Goal: Contribute content: Contribute content

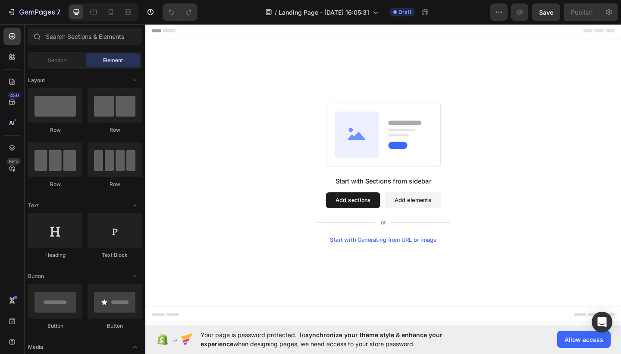
click at [444, 215] on button "Add elements" at bounding box center [436, 215] width 61 height 17
click at [386, 214] on button "Add sections" at bounding box center [370, 215] width 59 height 17
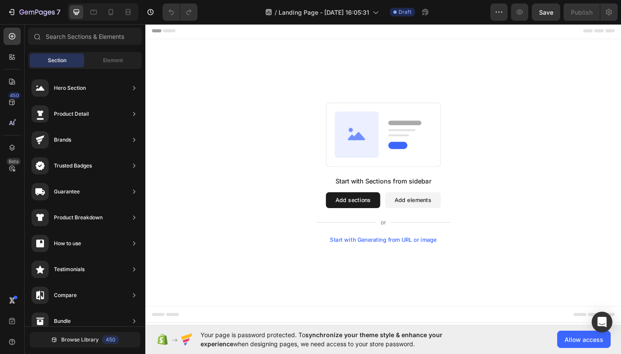
click at [435, 209] on button "Add elements" at bounding box center [436, 215] width 61 height 17
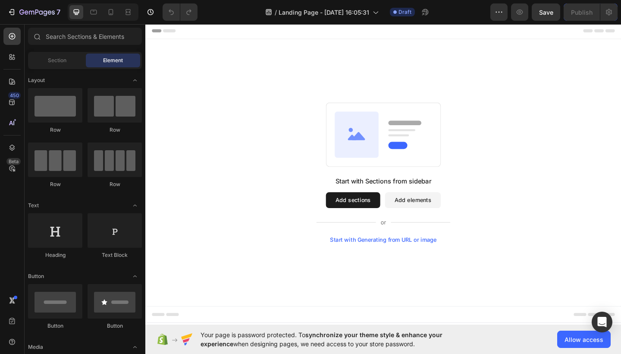
click at [369, 207] on button "Add sections" at bounding box center [370, 215] width 59 height 17
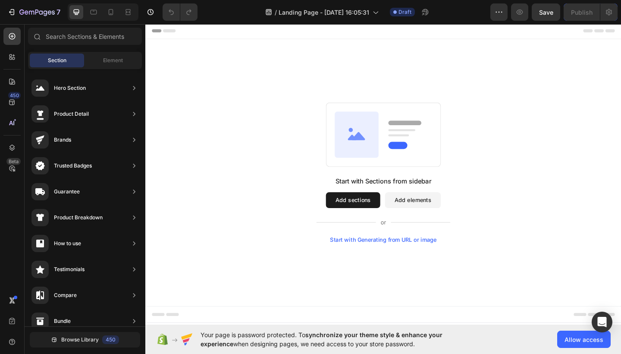
click at [428, 216] on button "Add elements" at bounding box center [436, 215] width 61 height 17
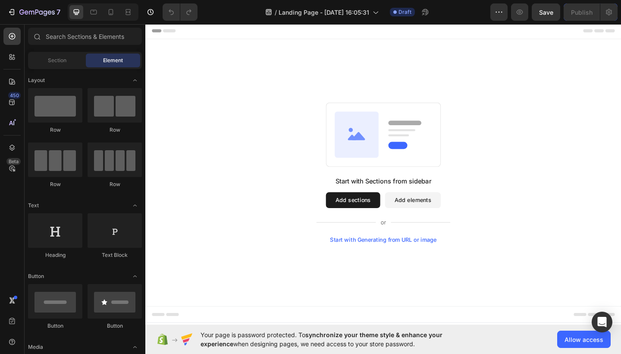
click at [374, 221] on button "Add sections" at bounding box center [370, 215] width 59 height 17
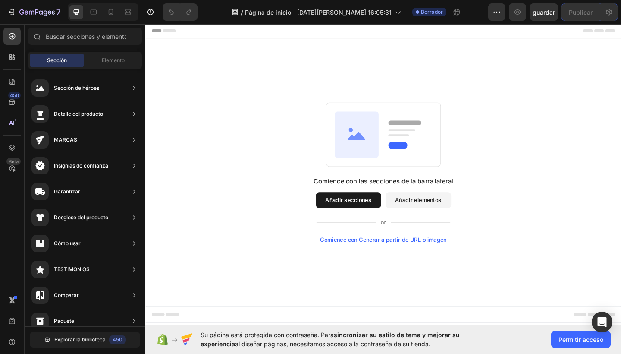
click at [426, 216] on button "Añadir elementos" at bounding box center [442, 215] width 71 height 17
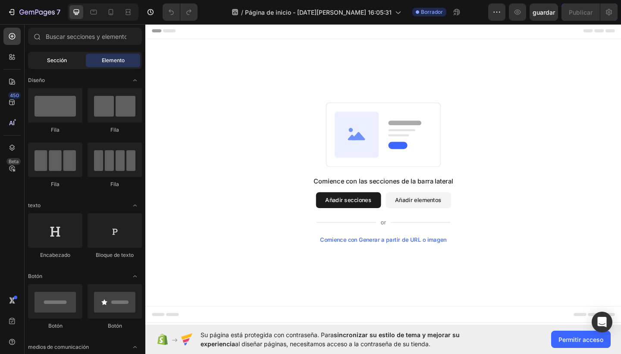
click at [75, 62] on div "Sección" at bounding box center [57, 60] width 54 height 14
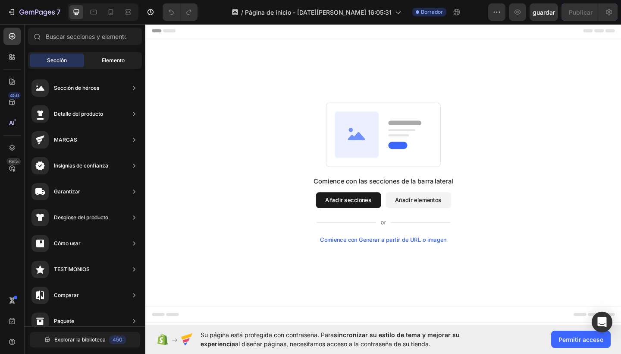
click at [113, 66] on div "Elemento" at bounding box center [113, 60] width 54 height 14
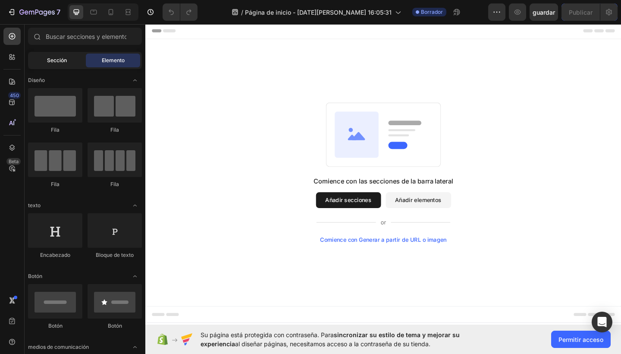
click at [62, 62] on span "Sección" at bounding box center [57, 60] width 20 height 8
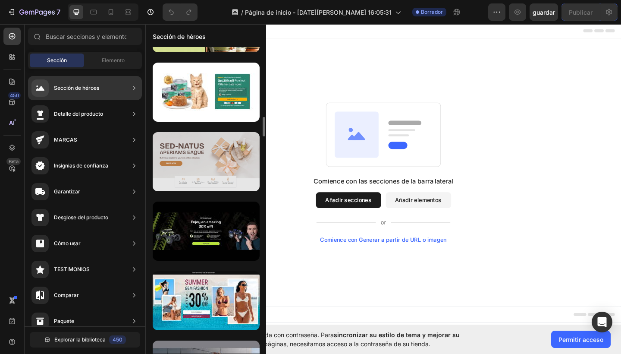
scroll to position [1311, 0]
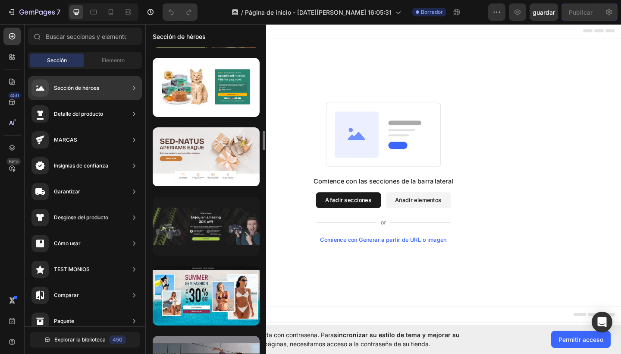
click at [229, 218] on div at bounding box center [206, 226] width 107 height 59
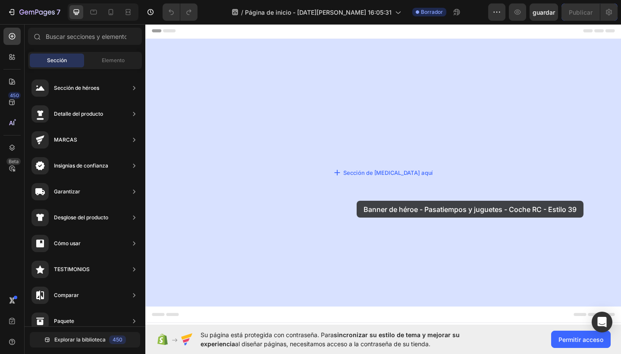
drag, startPoint x: 375, startPoint y: 241, endPoint x: 351, endPoint y: 219, distance: 32.3
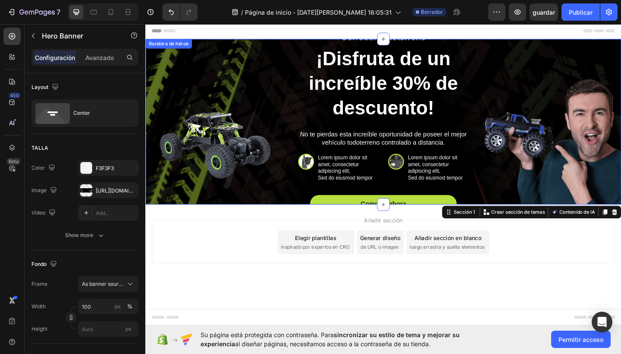
click at [244, 113] on div "Corredor todoterreno Bloque de texto ¡Disfruta de un increíble 30% de descuento…" at bounding box center [404, 130] width 490 height 198
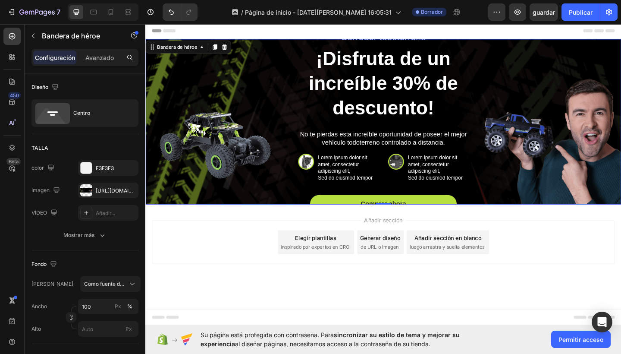
click at [244, 113] on div "Corredor todoterreno Bloque de texto ¡Disfruta de un increíble 30% de descuento…" at bounding box center [404, 130] width 490 height 198
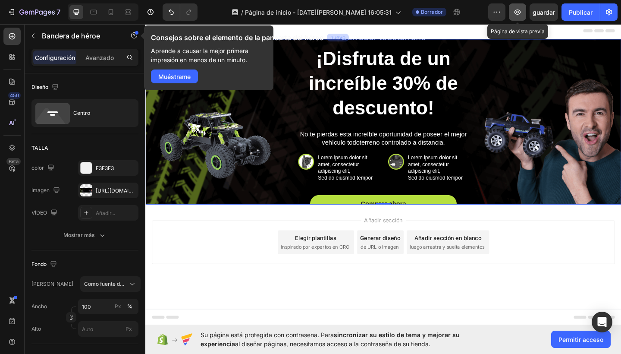
click at [518, 16] on icon "button" at bounding box center [517, 12] width 9 height 9
click at [187, 75] on div "Muéstrame" at bounding box center [174, 76] width 32 height 9
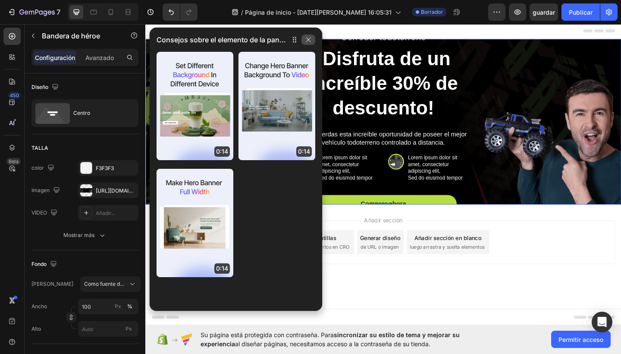
click at [310, 39] on icon "button" at bounding box center [308, 39] width 7 height 7
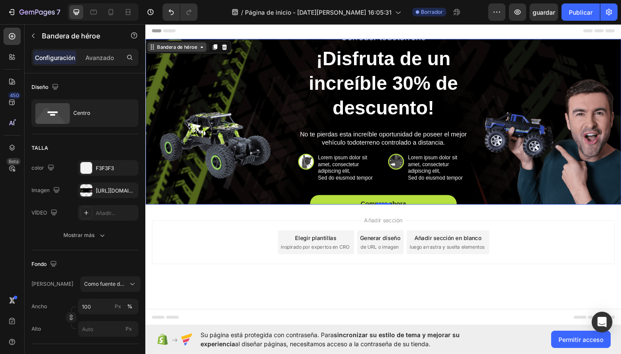
click at [169, 50] on div "Bandera de héroe" at bounding box center [179, 49] width 47 height 8
click at [154, 48] on icon at bounding box center [152, 49] width 7 height 7
click at [154, 49] on icon at bounding box center [153, 49] width 1 height 1
click at [495, 16] on icon "button" at bounding box center [496, 12] width 9 height 9
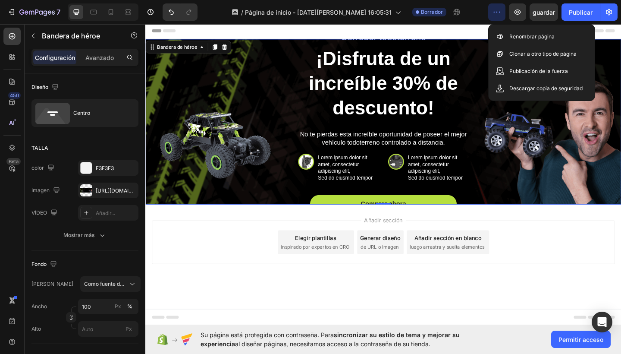
click at [495, 16] on icon "button" at bounding box center [496, 12] width 9 height 9
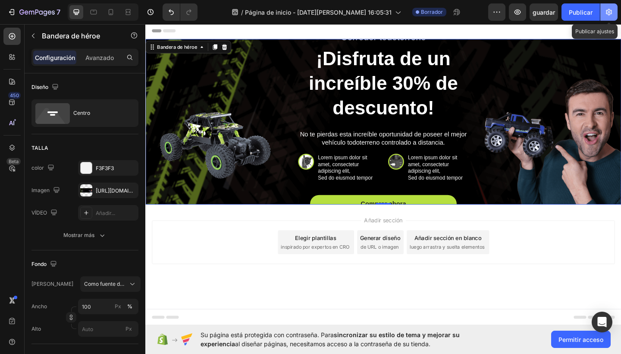
click at [611, 13] on icon "button" at bounding box center [609, 12] width 6 height 6
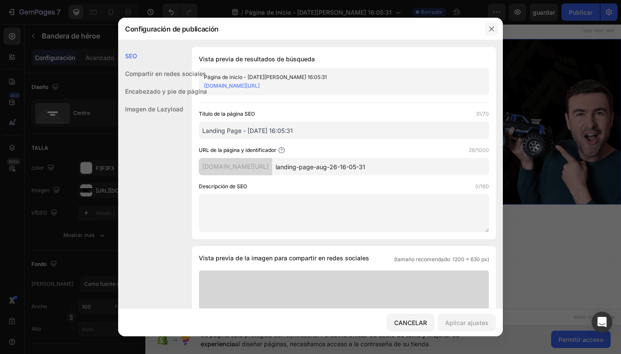
click at [495, 28] on icon "button" at bounding box center [491, 28] width 7 height 7
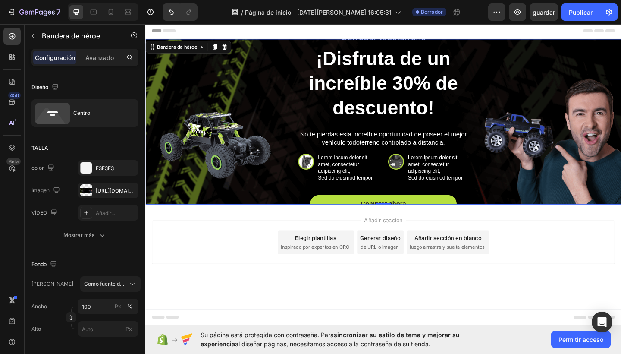
click at [504, 116] on div "Corredor todoterreno Bloque de texto ¡Disfruta de un increíble 30% de descuento…" at bounding box center [404, 130] width 490 height 198
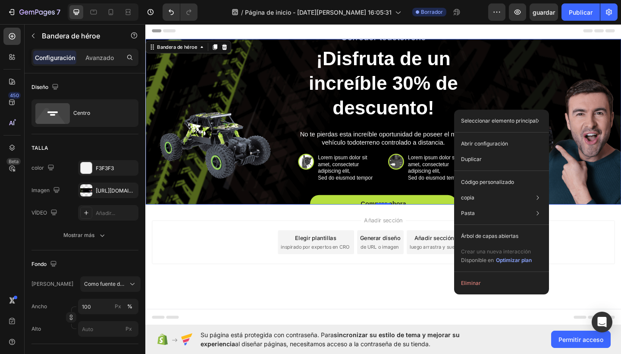
click at [257, 71] on div "Corredor todoterreno Bloque de texto ¡Disfruta de un increíble 30% de descuento…" at bounding box center [404, 130] width 490 height 198
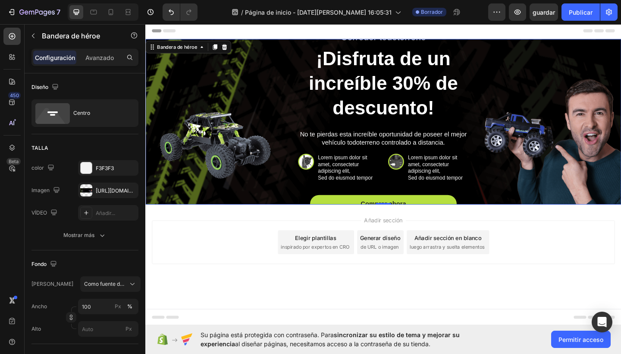
click at [257, 71] on div "Corredor todoterreno Bloque de texto ¡Disfruta de un increíble 30% de descuento…" at bounding box center [404, 130] width 490 height 198
click at [239, 122] on div "Corredor todoterreno Bloque de texto ¡Disfruta de un increíble 30% de descuento…" at bounding box center [404, 130] width 490 height 198
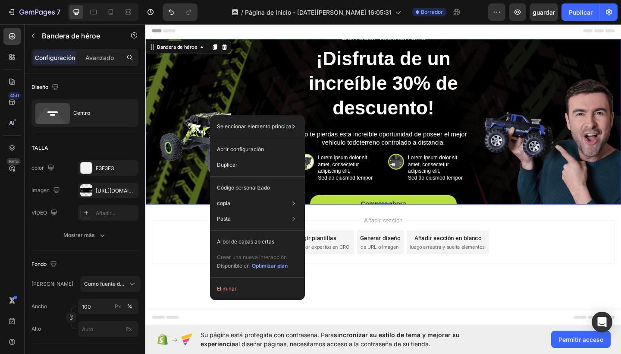
click at [211, 105] on div "Corredor todoterreno Bloque de texto ¡Disfruta de un increíble 30% de descuento…" at bounding box center [404, 130] width 490 height 198
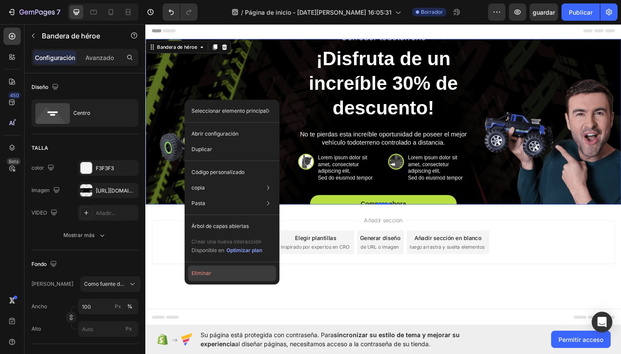
click at [205, 272] on button "Eliminar" at bounding box center [232, 273] width 88 height 16
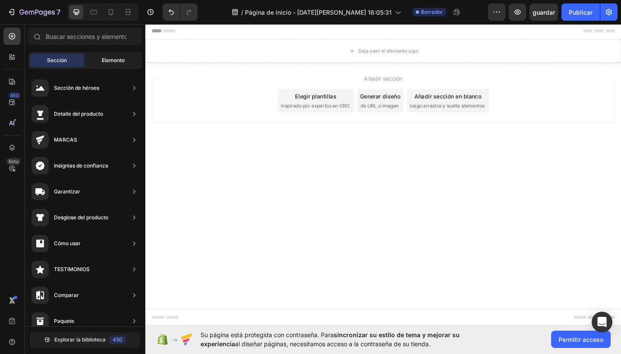
click at [106, 59] on span "Elemento" at bounding box center [113, 60] width 23 height 8
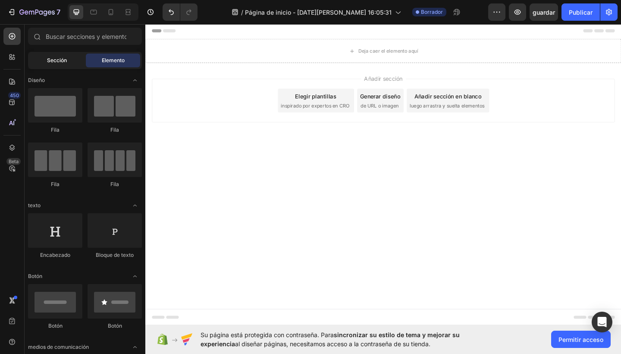
click at [72, 65] on div "Sección" at bounding box center [57, 60] width 54 height 14
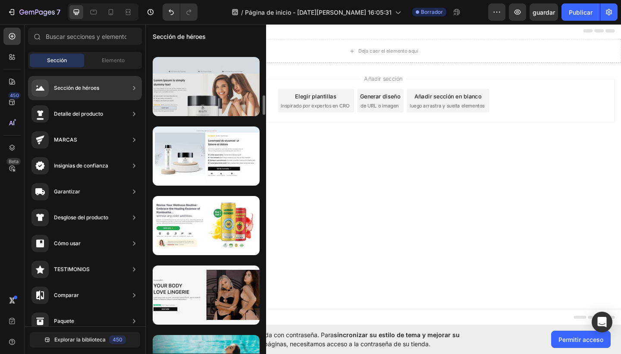
scroll to position [474, 0]
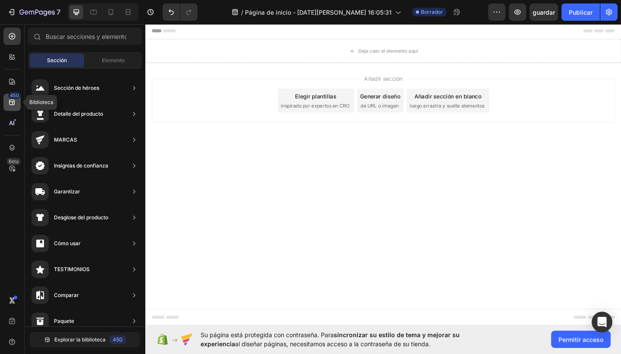
click at [12, 106] on div "450" at bounding box center [11, 102] width 17 height 17
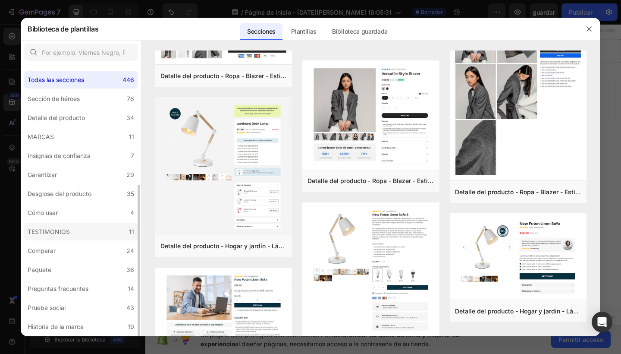
scroll to position [73, 0]
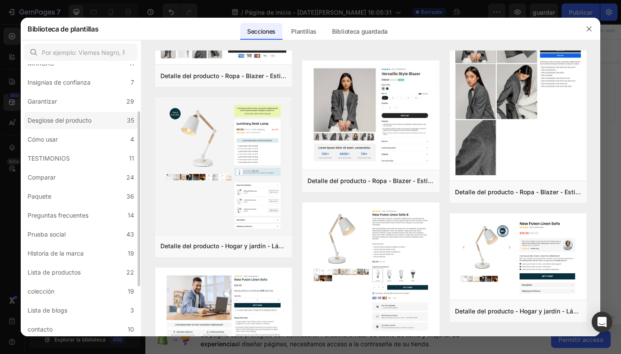
click at [91, 128] on label "Desglose del producto 35" at bounding box center [80, 120] width 113 height 17
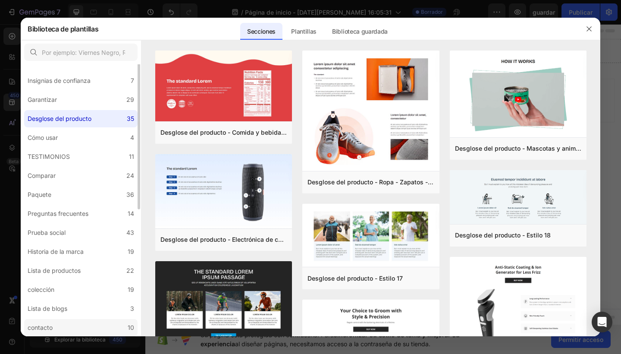
scroll to position [0, 0]
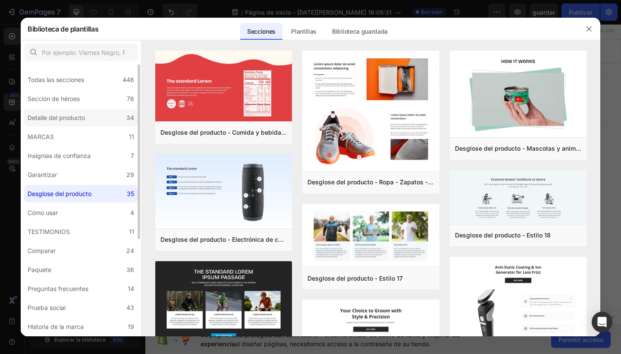
click at [97, 120] on label "Detalle del producto 34" at bounding box center [80, 117] width 113 height 17
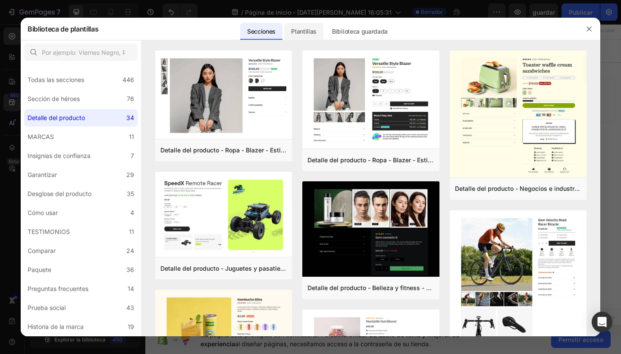
click at [303, 32] on div "Plantillas" at bounding box center [303, 31] width 39 height 17
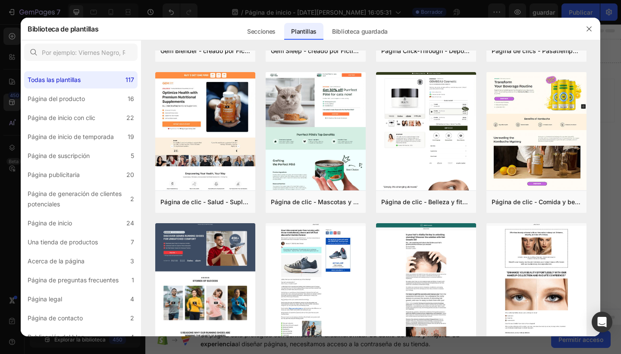
scroll to position [1033, 0]
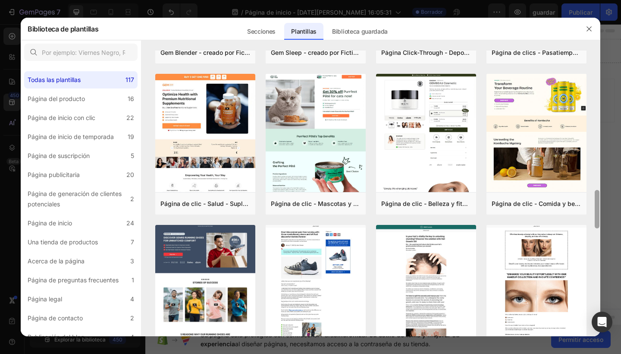
click at [597, 92] on div at bounding box center [597, 192] width 6 height 285
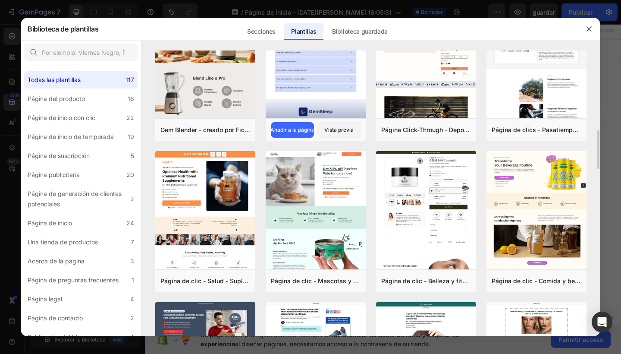
scroll to position [912, 0]
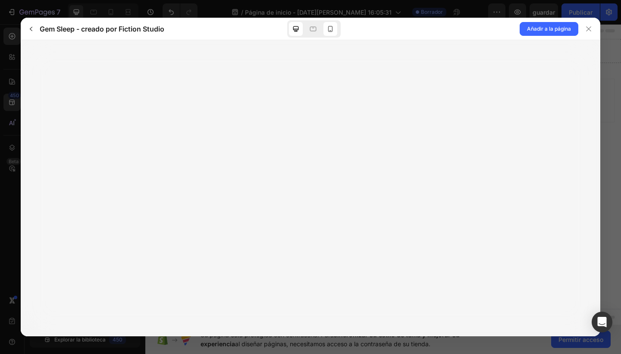
click at [330, 31] on icon at bounding box center [330, 29] width 5 height 6
click at [533, 31] on span "Añadir a la página" at bounding box center [549, 29] width 44 height 10
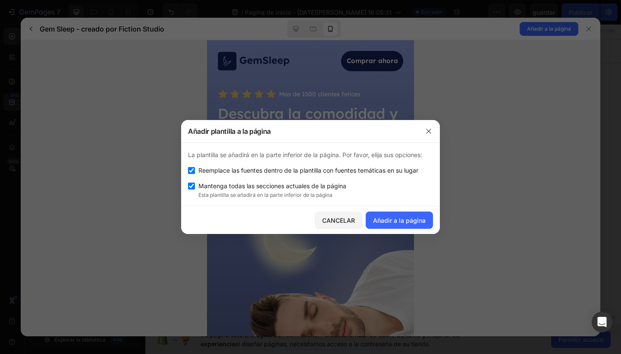
scroll to position [0, 0]
click at [386, 221] on div "Añadir a la página" at bounding box center [399, 220] width 53 height 9
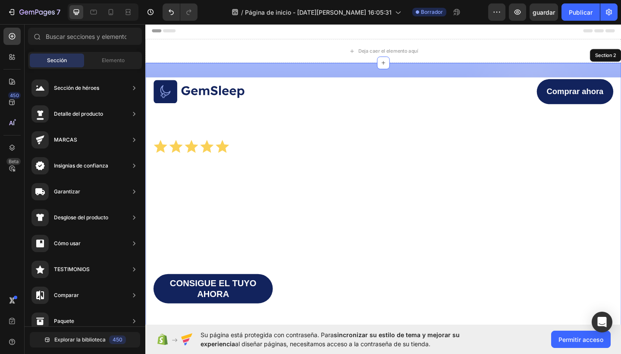
scroll to position [44, 0]
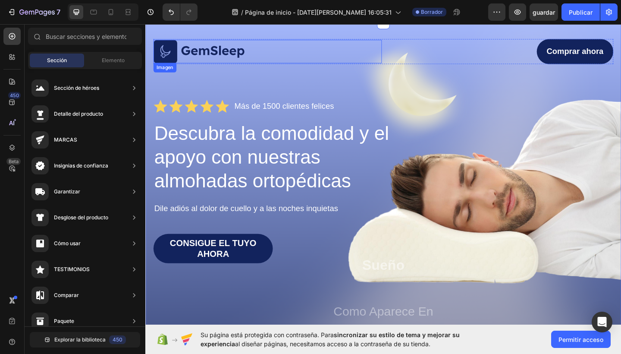
click at [226, 51] on img at bounding box center [204, 54] width 100 height 26
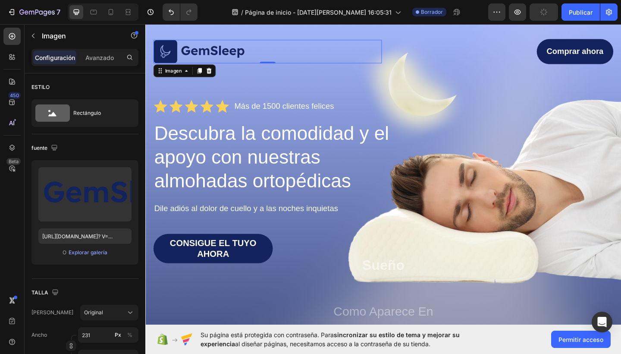
type input "[URL][DOMAIN_NAME]"
click at [251, 57] on img at bounding box center [204, 54] width 100 height 26
click at [248, 55] on img at bounding box center [204, 54] width 100 height 26
click at [192, 76] on icon at bounding box center [189, 75] width 7 height 7
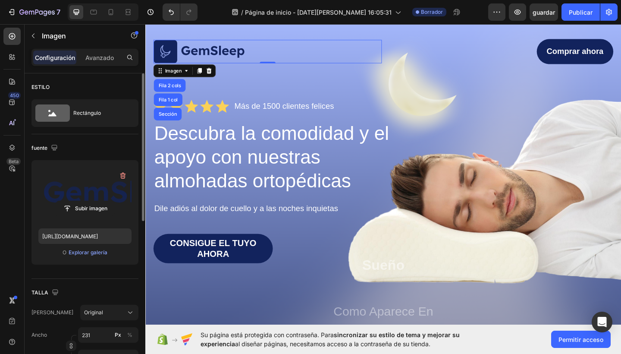
click at [88, 192] on label at bounding box center [84, 194] width 93 height 54
click at [88, 201] on input "file" at bounding box center [85, 208] width 58 height 15
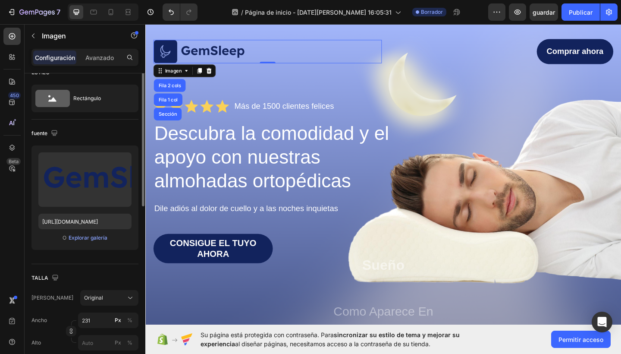
scroll to position [0, 0]
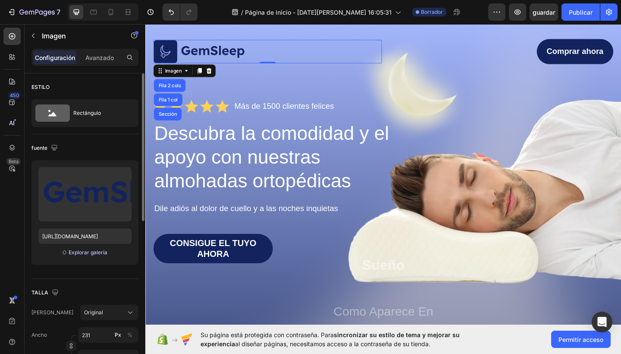
click at [86, 252] on div "Explorar galería" at bounding box center [88, 252] width 39 height 8
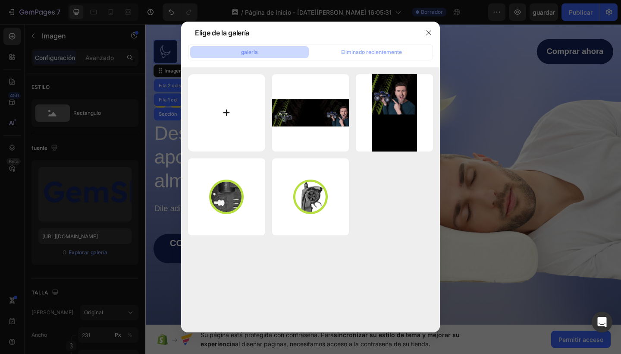
click at [226, 112] on input "file" at bounding box center [226, 112] width 77 height 77
type input "C:\fakepath\ChatGPT Image [DATE], 04_18_31 p.m..png"
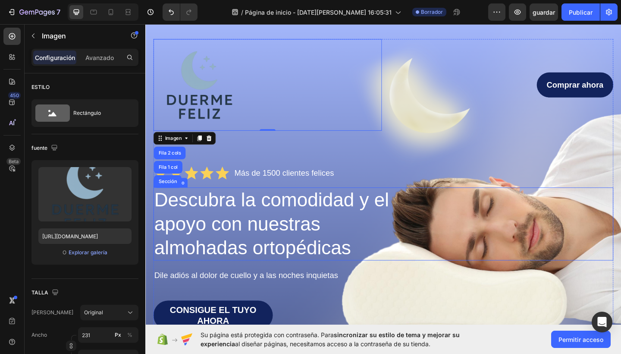
type input "[URL][DOMAIN_NAME]"
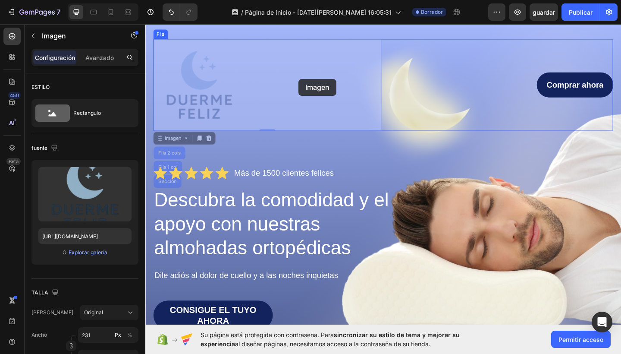
drag, startPoint x: 267, startPoint y: 81, endPoint x: 312, endPoint y: 84, distance: 44.5
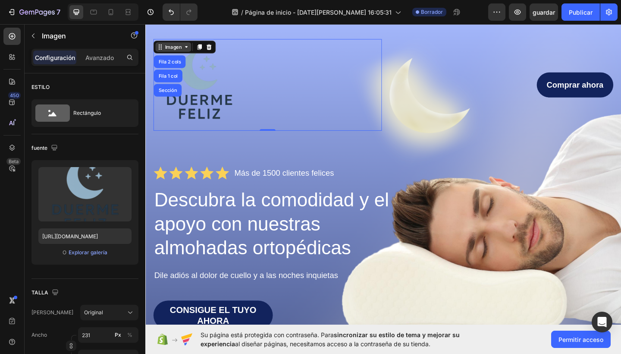
click at [189, 51] on icon at bounding box center [189, 49] width 7 height 7
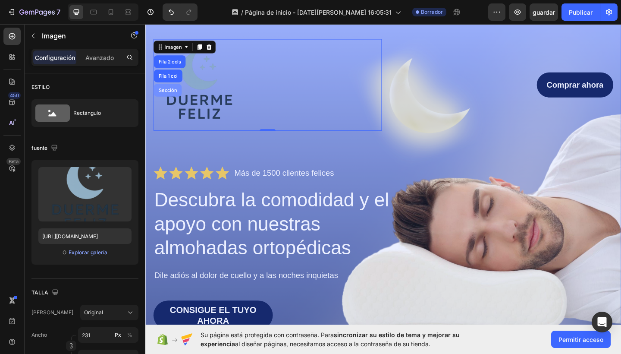
click at [173, 94] on div "Sección" at bounding box center [169, 96] width 23 height 5
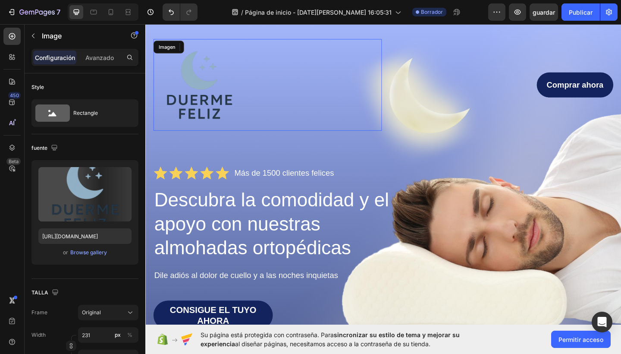
click at [213, 105] on img at bounding box center [204, 91] width 100 height 100
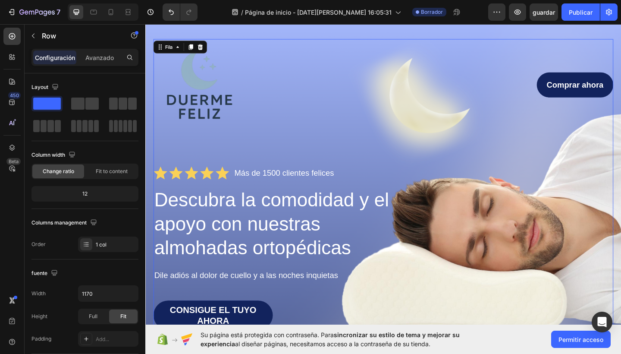
click at [278, 131] on div at bounding box center [278, 91] width 248 height 100
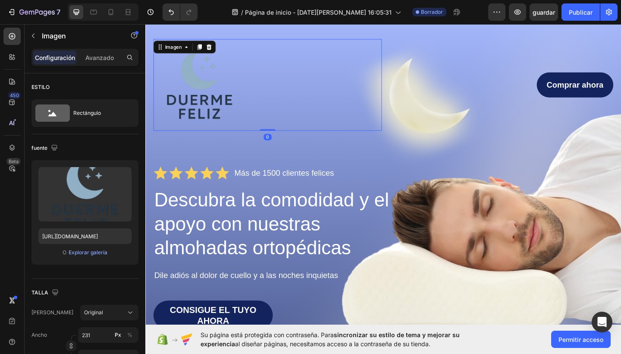
click at [229, 114] on img at bounding box center [204, 91] width 100 height 100
drag, startPoint x: 275, startPoint y: 140, endPoint x: 253, endPoint y: 106, distance: 40.4
click at [253, 106] on div "Imagen 0" at bounding box center [278, 91] width 248 height 100
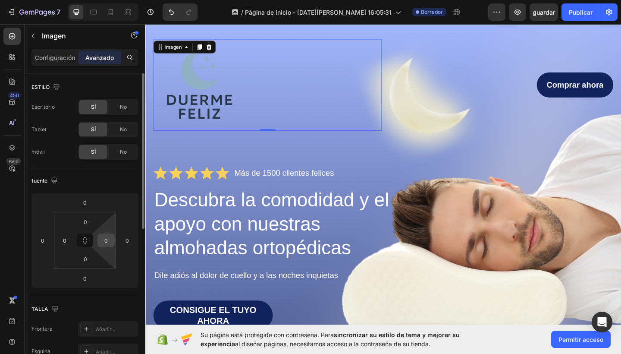
drag, startPoint x: 93, startPoint y: 242, endPoint x: 101, endPoint y: 242, distance: 8.2
click at [101, 242] on div "0 0 0 0" at bounding box center [85, 240] width 62 height 57
click at [103, 242] on input "0" at bounding box center [106, 240] width 13 height 13
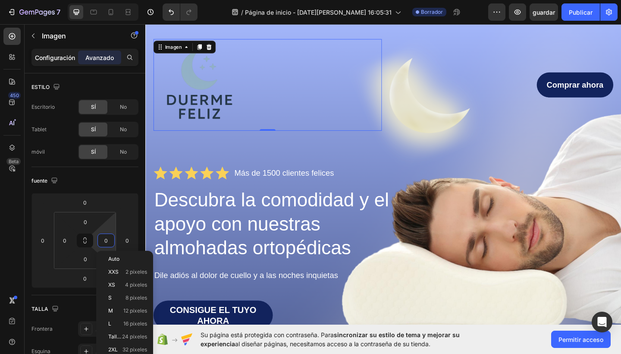
click at [70, 59] on p "Configuración" at bounding box center [55, 57] width 40 height 9
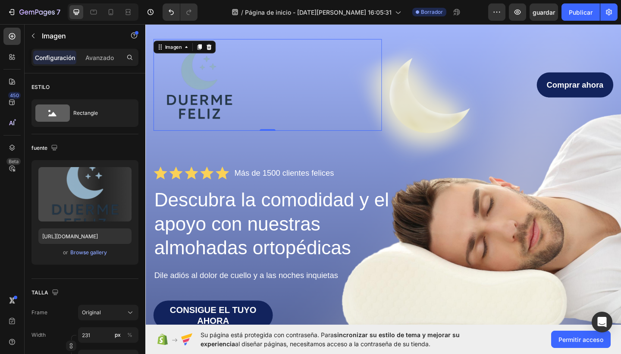
click at [70, 59] on p "Configuración" at bounding box center [55, 57] width 40 height 9
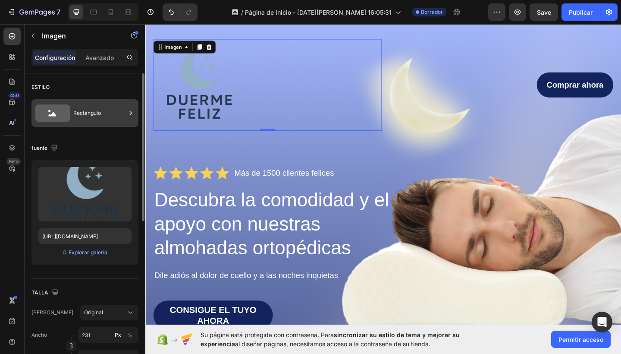
click at [74, 113] on div "Rectángulo" at bounding box center [99, 113] width 53 height 20
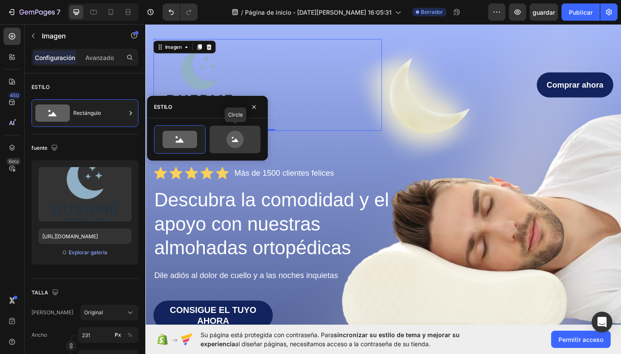
click at [247, 138] on icon at bounding box center [235, 139] width 41 height 17
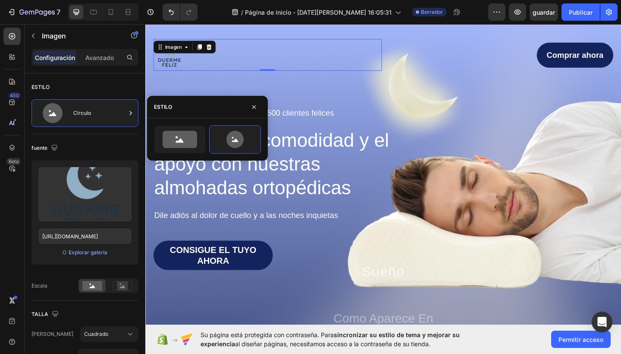
click at [236, 60] on div at bounding box center [278, 58] width 248 height 34
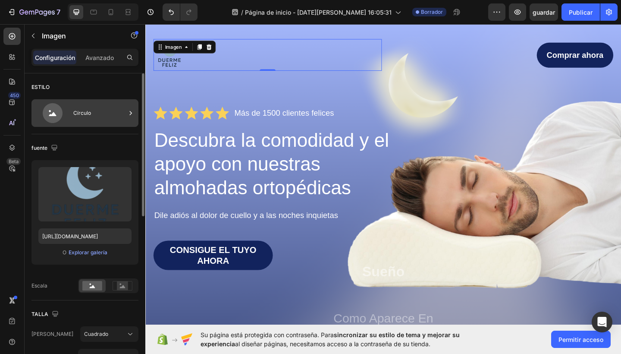
click at [122, 110] on div "Círculo" at bounding box center [99, 113] width 53 height 20
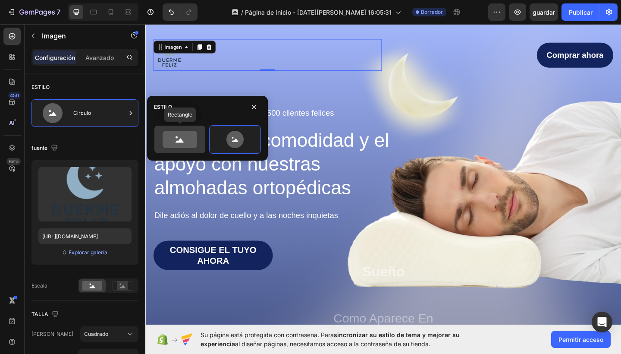
click at [175, 136] on icon at bounding box center [180, 139] width 34 height 17
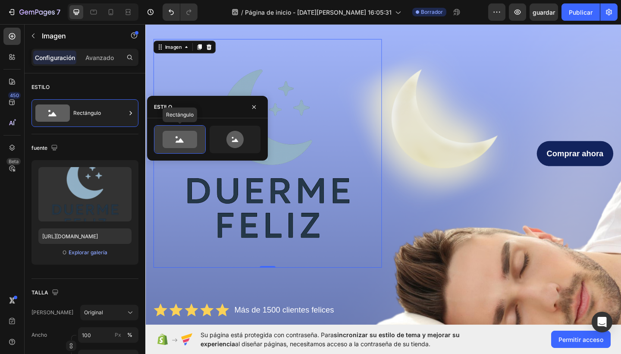
click at [175, 136] on icon at bounding box center [180, 139] width 34 height 17
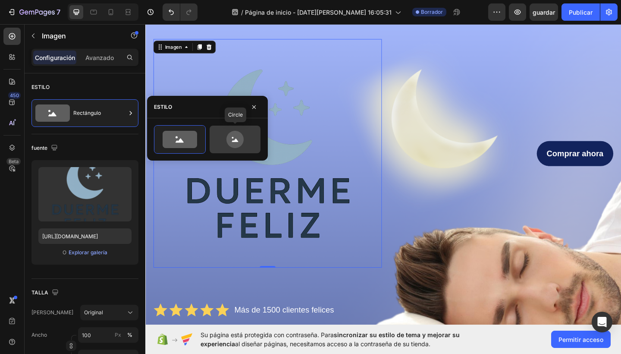
click at [231, 144] on icon at bounding box center [234, 139] width 17 height 17
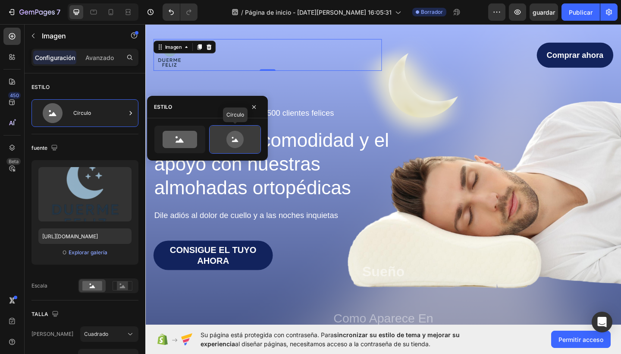
click at [231, 144] on icon at bounding box center [234, 139] width 17 height 17
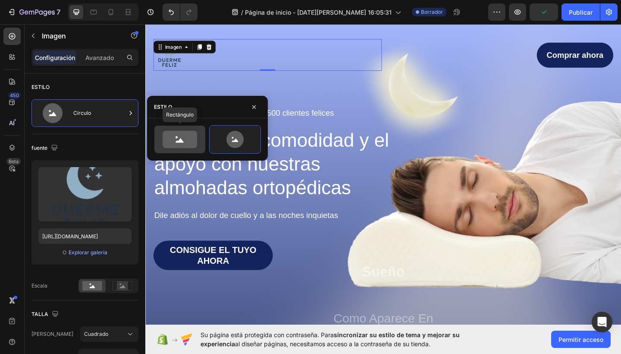
click at [186, 141] on icon at bounding box center [180, 139] width 34 height 17
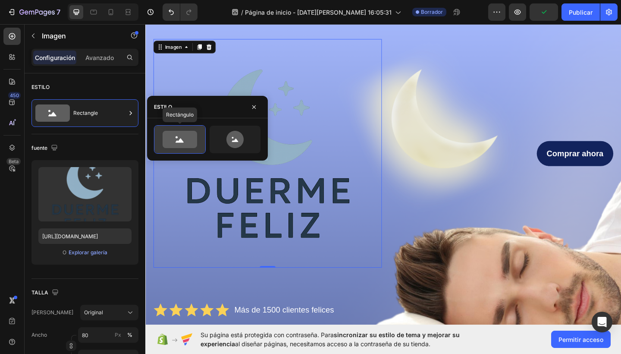
type input "100"
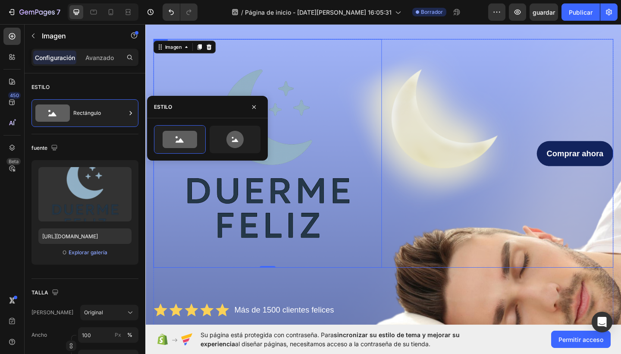
click at [448, 184] on div "Comprar ahora Botón" at bounding box center [530, 165] width 248 height 248
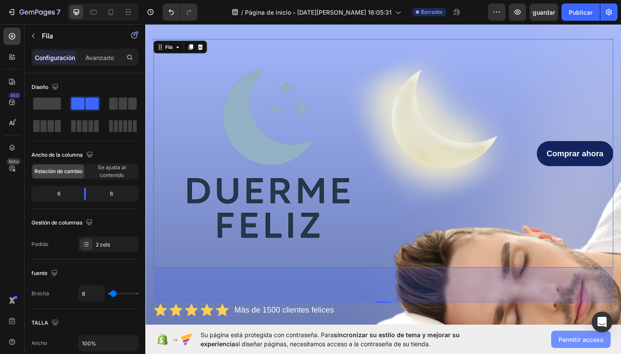
click at [578, 341] on span "Permitir acceso" at bounding box center [580, 339] width 45 height 9
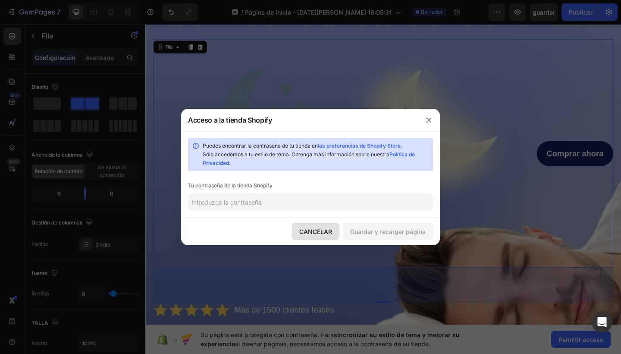
click at [328, 235] on div "CANCELAR" at bounding box center [315, 231] width 33 height 9
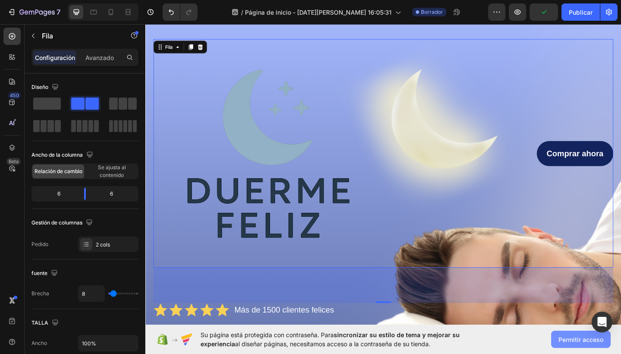
click at [568, 339] on span "Permitir acceso" at bounding box center [580, 339] width 45 height 9
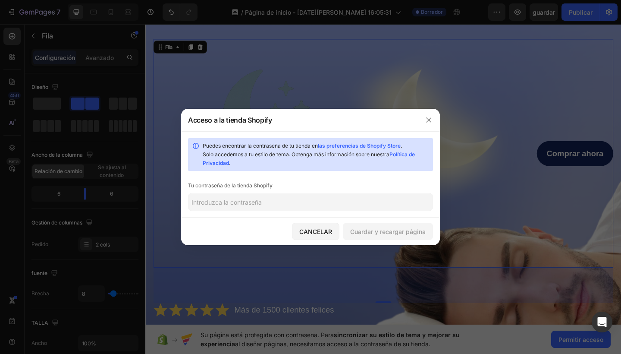
click at [332, 197] on input "text" at bounding box center [310, 201] width 245 height 17
type input "TLC2025FJ"
click at [395, 226] on button "Guardar y recargar página" at bounding box center [388, 230] width 90 height 17
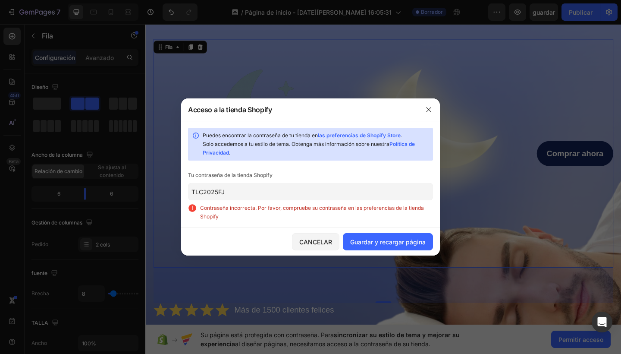
click at [334, 188] on input "TLC2025FJ" at bounding box center [310, 191] width 245 height 17
click at [314, 240] on div "CANCELAR" at bounding box center [315, 241] width 33 height 9
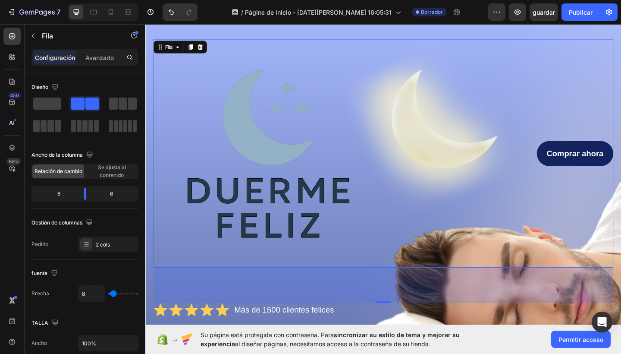
click at [181, 55] on div "Fila" at bounding box center [183, 49] width 58 height 14
click at [178, 47] on icon at bounding box center [180, 49] width 7 height 7
click at [86, 0] on body "7 / Página de inicio - [DATE][PERSON_NAME] 16:05:31 Borrador Preview guardar Pu…" at bounding box center [310, 0] width 621 height 0
click at [58, 193] on div "6" at bounding box center [55, 194] width 44 height 12
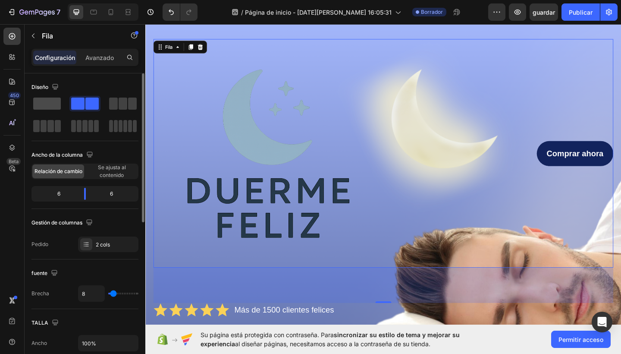
click at [56, 108] on span at bounding box center [47, 103] width 28 height 12
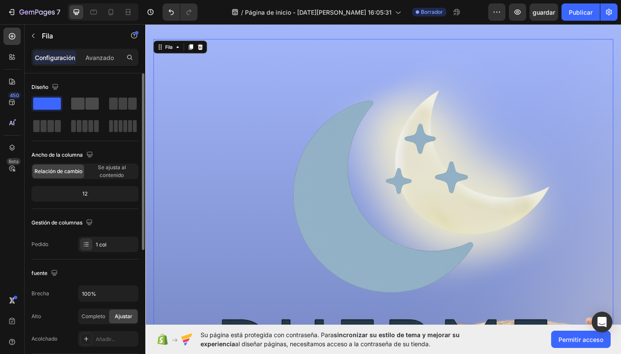
click at [82, 106] on span at bounding box center [77, 103] width 13 height 12
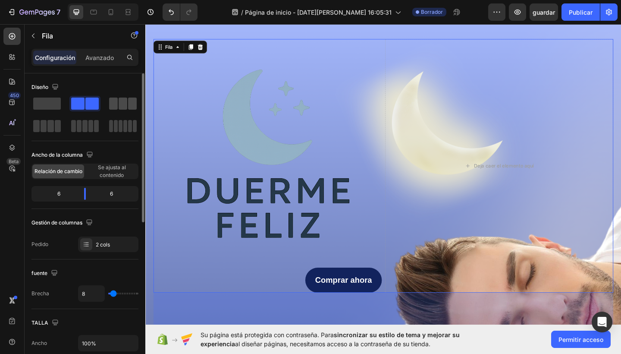
click at [131, 109] on span at bounding box center [132, 103] width 9 height 12
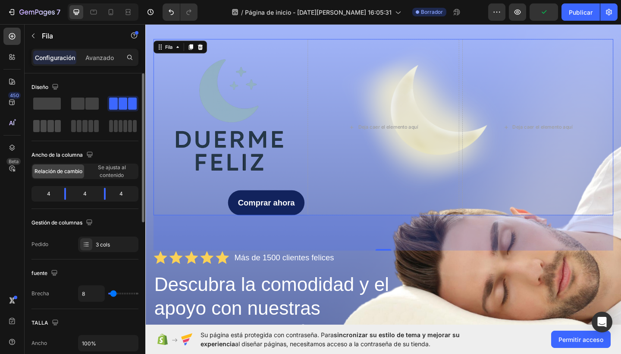
click at [50, 124] on span at bounding box center [50, 126] width 6 height 12
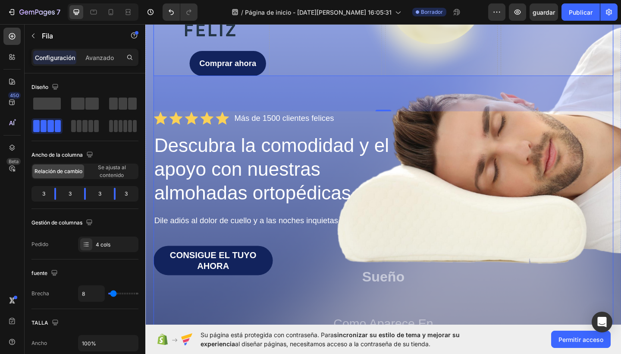
scroll to position [152, 0]
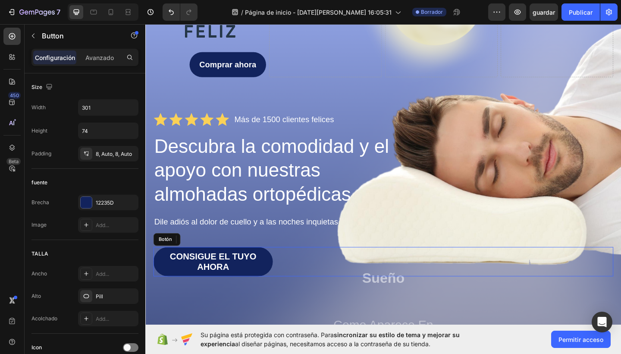
click at [328, 287] on div "CONSIGUE EL TUYO AHORA Botón" at bounding box center [404, 282] width 500 height 32
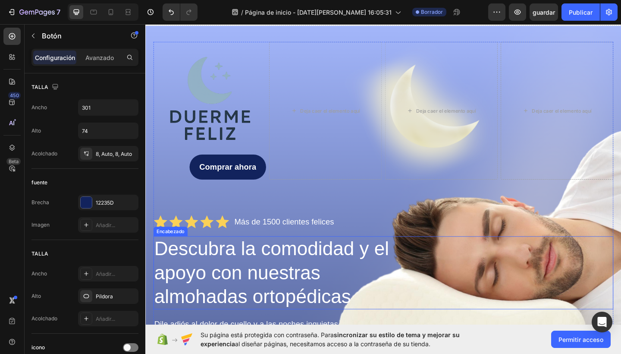
scroll to position [20, 0]
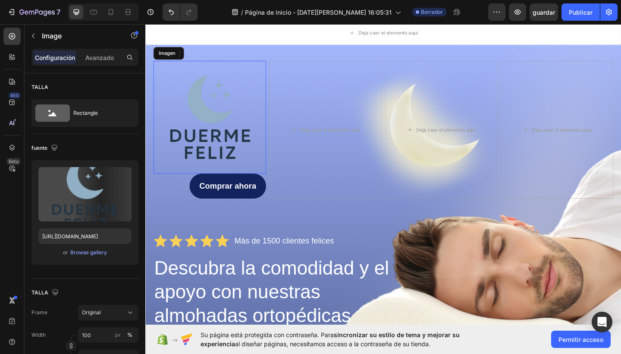
click at [247, 152] on img at bounding box center [215, 125] width 122 height 122
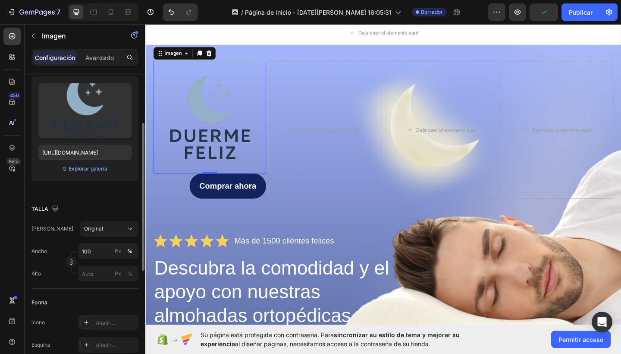
scroll to position [91, 0]
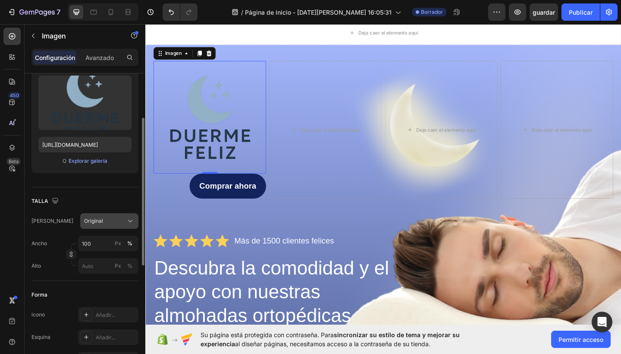
click at [128, 223] on icon at bounding box center [130, 220] width 9 height 9
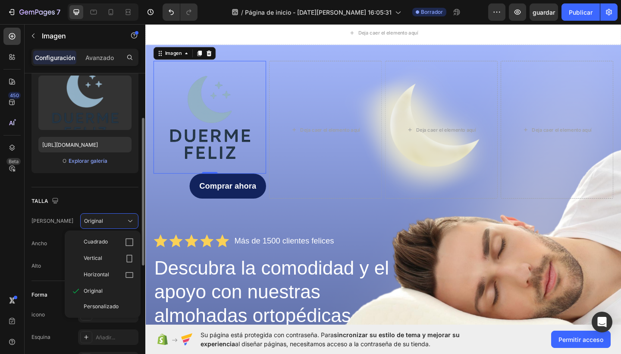
click at [69, 214] on div "[PERSON_NAME] Original Cuadrado Vertical Horizontal Original Personalizado" at bounding box center [84, 221] width 107 height 16
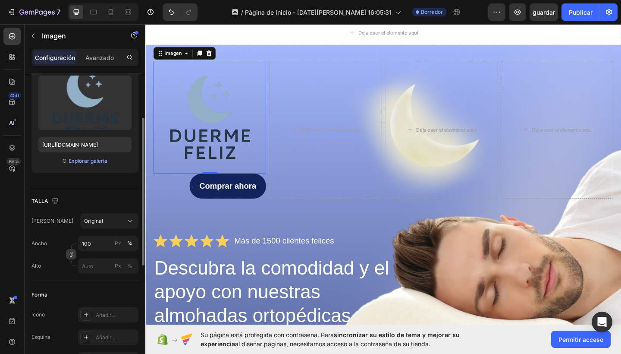
click at [74, 251] on button "button" at bounding box center [71, 254] width 10 height 10
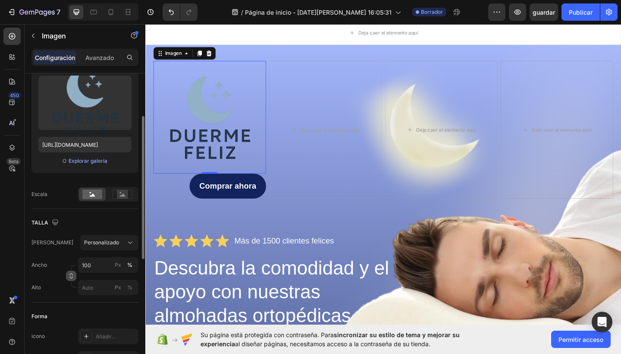
click at [70, 276] on icon "button" at bounding box center [71, 277] width 3 height 2
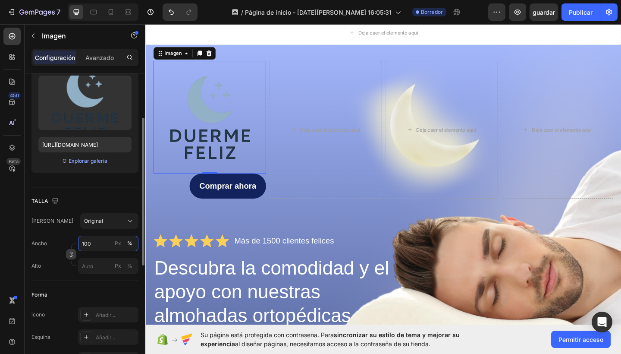
click at [84, 246] on input "100" at bounding box center [108, 243] width 60 height 16
click at [129, 243] on div "%" at bounding box center [129, 243] width 5 height 8
click at [118, 243] on div "Px" at bounding box center [118, 243] width 6 height 8
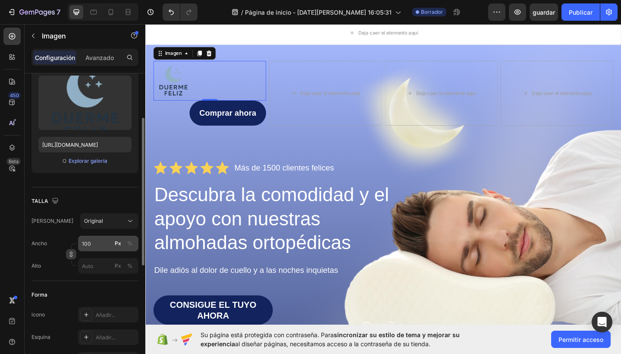
click at [118, 243] on div "Px" at bounding box center [118, 243] width 6 height 8
click at [135, 247] on div "Px %" at bounding box center [124, 243] width 22 height 16
click at [135, 247] on input "100" at bounding box center [108, 243] width 60 height 16
click at [134, 245] on button "%" at bounding box center [130, 243] width 10 height 10
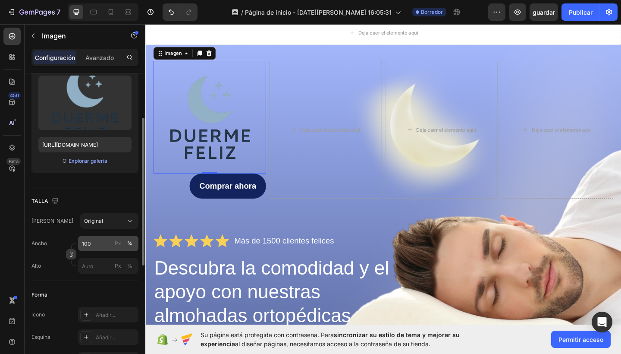
click at [134, 245] on button "%" at bounding box center [130, 243] width 10 height 10
click at [87, 284] on div "Forma icono Añadir... Esquina Añadir... Sombra Añadir..." at bounding box center [84, 328] width 107 height 94
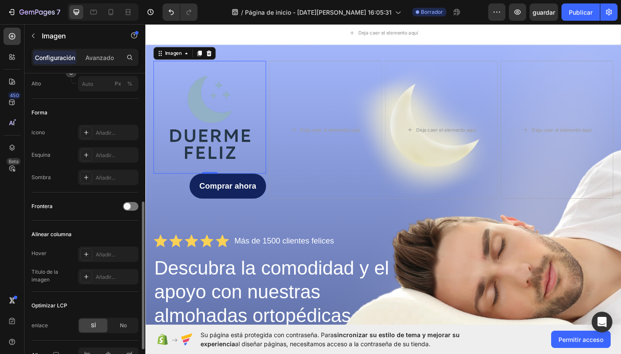
scroll to position [274, 0]
click at [133, 209] on div at bounding box center [131, 205] width 16 height 9
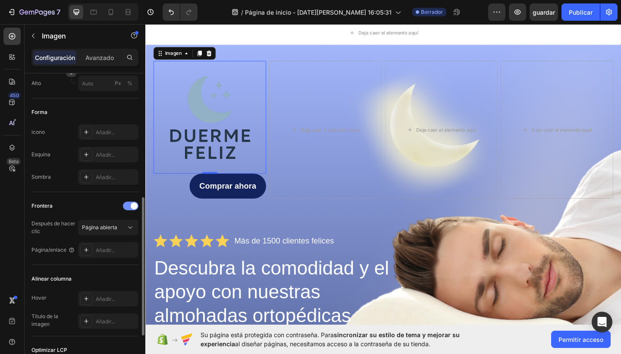
click at [133, 209] on span at bounding box center [134, 205] width 7 height 7
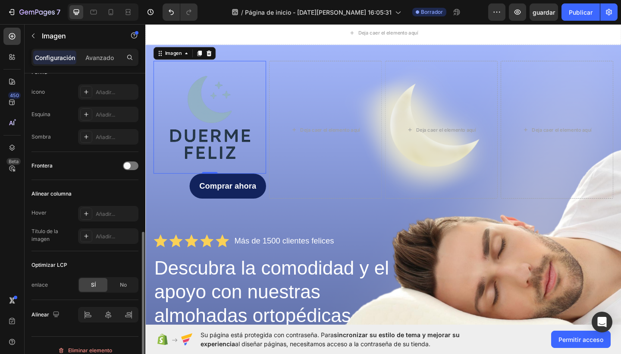
scroll to position [324, 0]
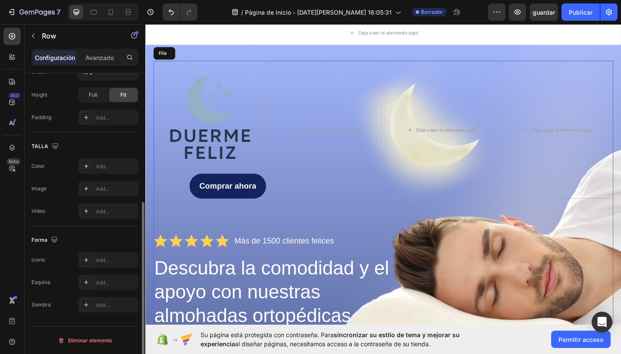
click at [382, 224] on div "Imagen 0 Comprar ahora Botón Deja caer el elemento aquí Deja caer el elemento a…" at bounding box center [404, 298] width 500 height 468
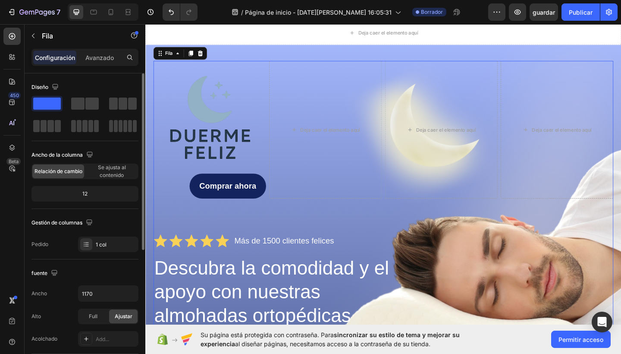
click at [382, 224] on div "Imagen Comprar ahora Botón Deja caer el elemento aquí Deja caer el elemento aqu…" at bounding box center [404, 298] width 500 height 468
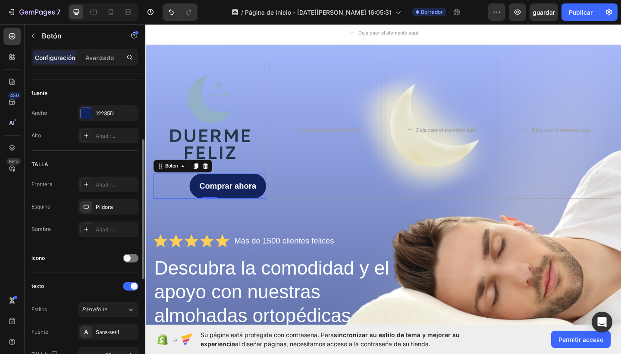
scroll to position [123, 0]
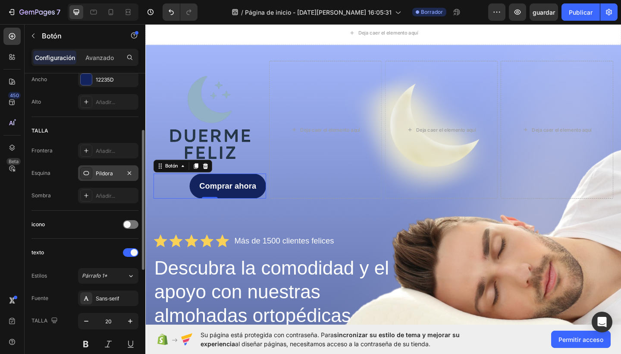
click at [101, 171] on div "Píldora" at bounding box center [108, 173] width 25 height 8
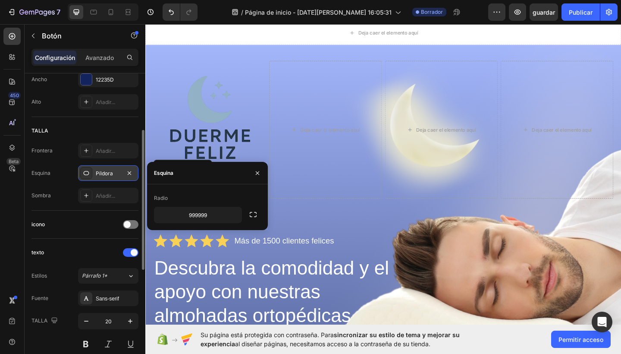
click at [90, 171] on div at bounding box center [86, 173] width 12 height 12
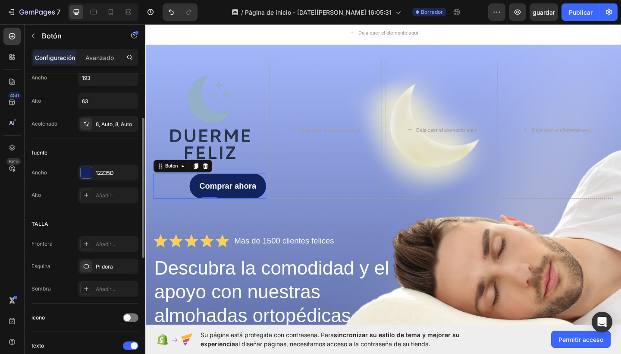
scroll to position [65, 0]
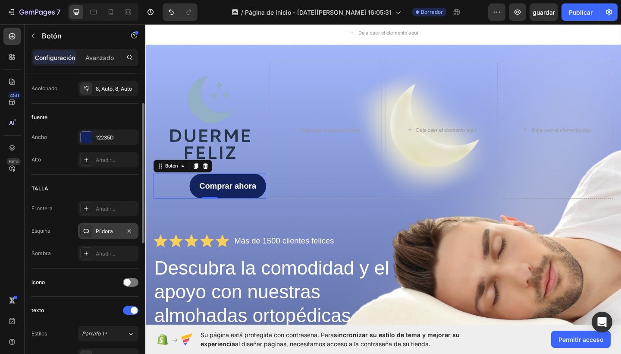
click at [88, 230] on icon at bounding box center [86, 230] width 7 height 7
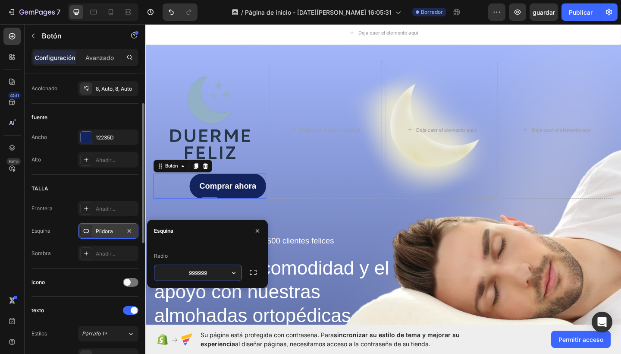
click at [88, 230] on icon at bounding box center [86, 230] width 7 height 7
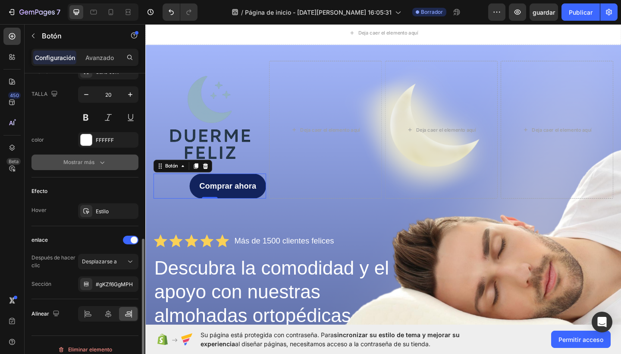
scroll to position [358, 0]
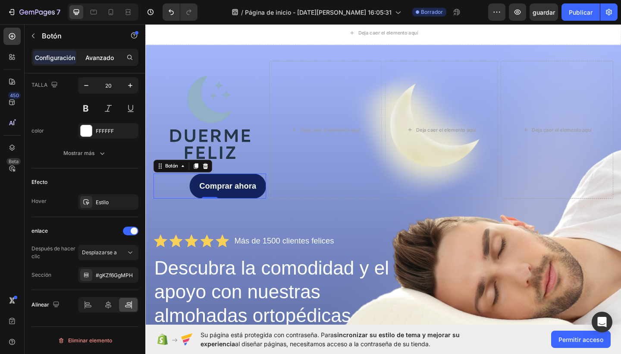
click at [106, 53] on p "Avanzado" at bounding box center [99, 57] width 28 height 9
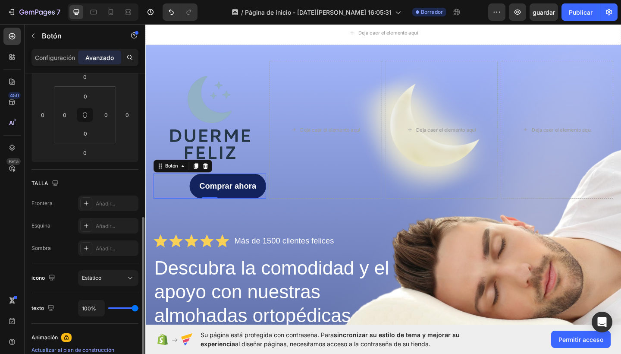
scroll to position [179, 0]
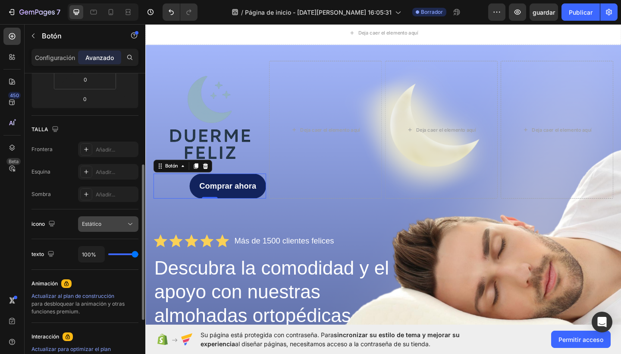
click at [113, 219] on div "Estático" at bounding box center [108, 223] width 53 height 9
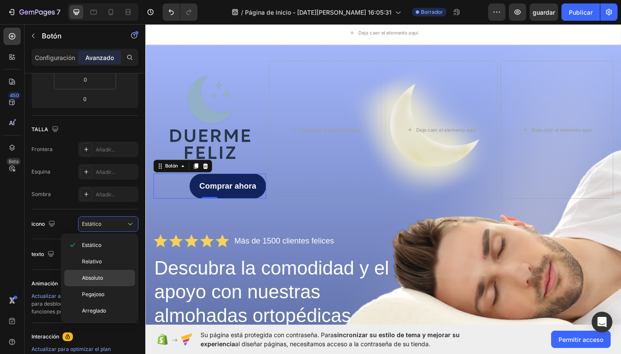
click at [96, 286] on div "Absoluto" at bounding box center [99, 294] width 71 height 16
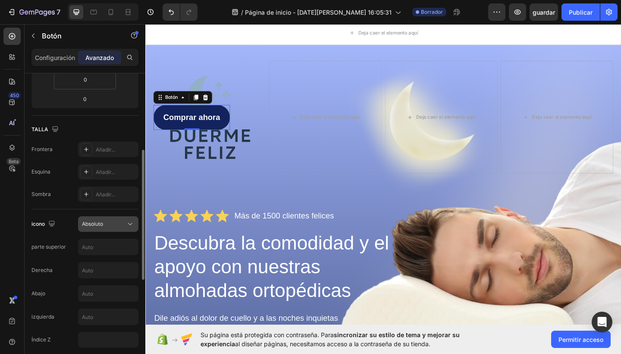
click at [105, 225] on div "Absoluto" at bounding box center [104, 224] width 44 height 8
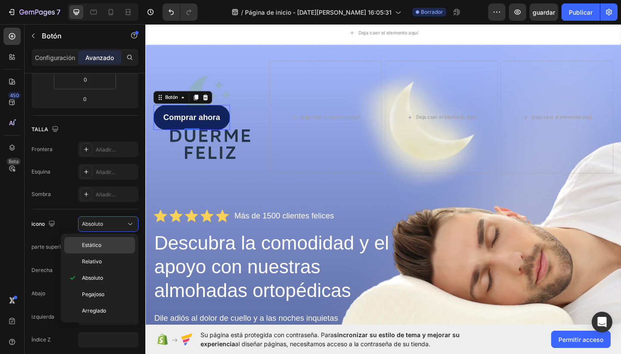
click at [100, 248] on span "Estático" at bounding box center [91, 245] width 19 height 8
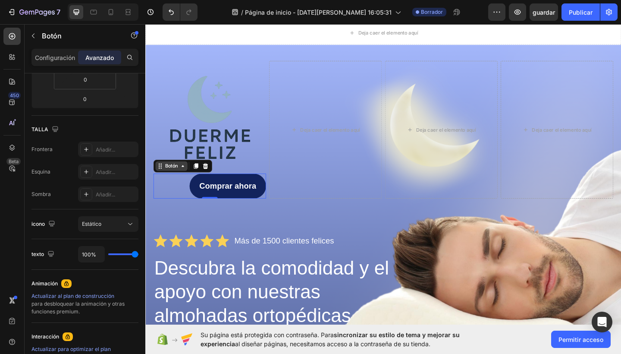
click at [185, 181] on icon at bounding box center [185, 178] width 7 height 7
click at [162, 178] on icon at bounding box center [161, 178] width 7 height 7
click at [141, 286] on div at bounding box center [142, 241] width 5 height 155
click at [66, 200] on div "Sombra Añadir..." at bounding box center [84, 194] width 107 height 16
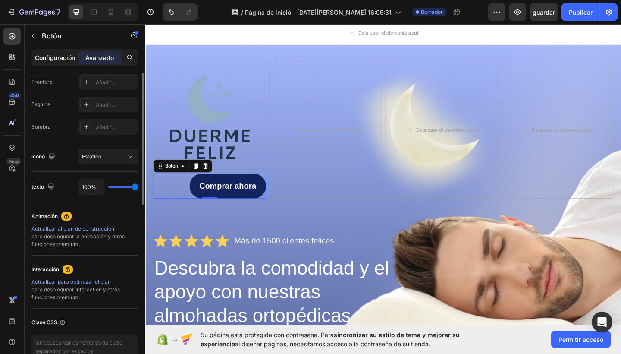
scroll to position [147, 0]
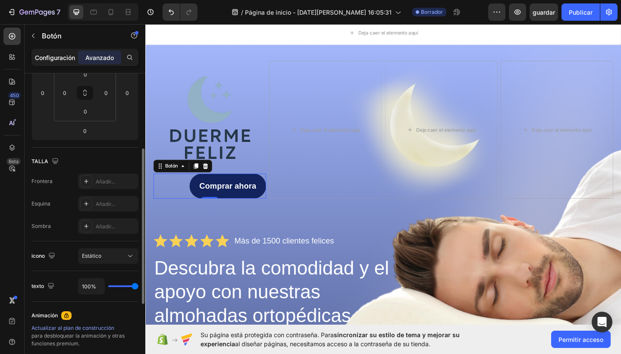
click at [61, 58] on p "Configuración" at bounding box center [55, 57] width 40 height 9
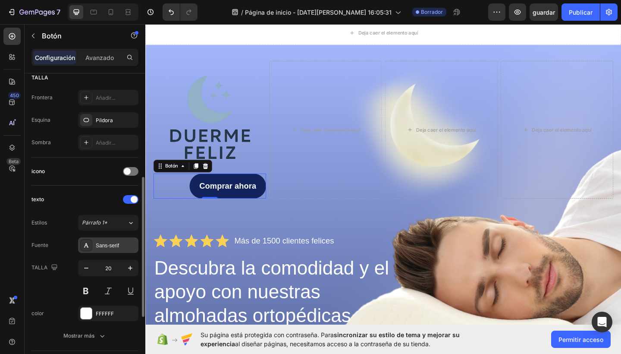
scroll to position [210, 0]
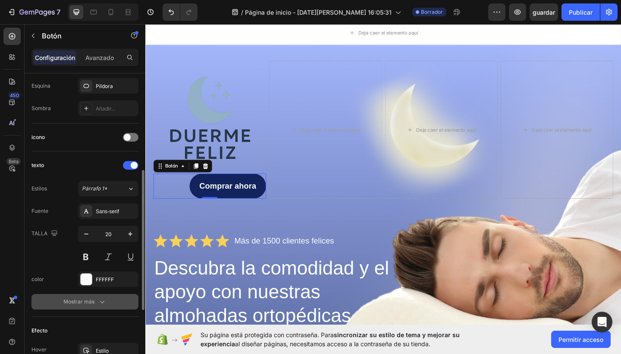
click at [95, 298] on div "Mostrar más" at bounding box center [84, 301] width 43 height 9
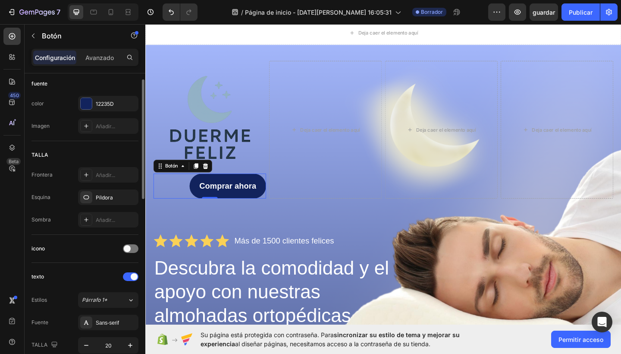
scroll to position [0, 0]
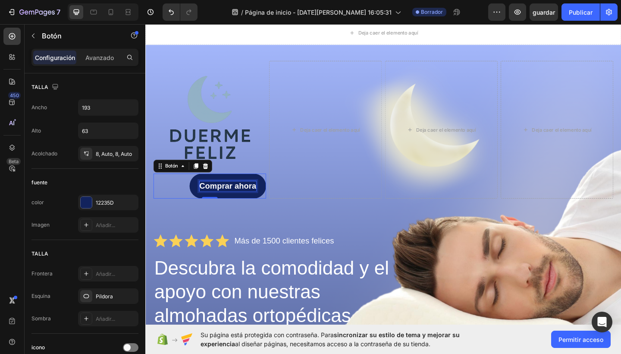
click at [227, 199] on p "Comprar ahora" at bounding box center [235, 200] width 62 height 11
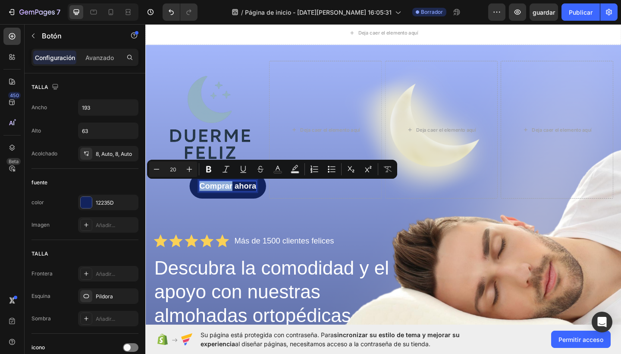
click at [265, 202] on p "Comprar ahora" at bounding box center [235, 200] width 62 height 11
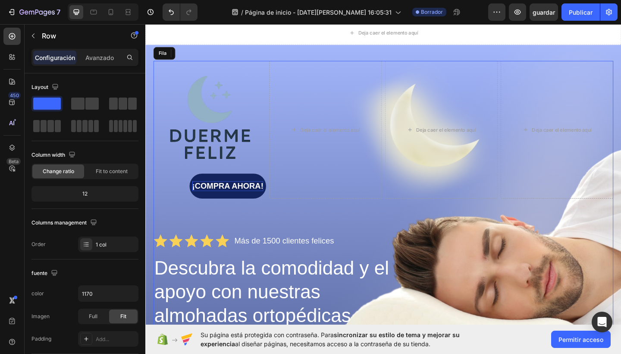
click at [208, 235] on div "Imagen ¡COMPRA AHORA! Botón 0 Deja caer el elemento aquí Deja caer el elemento …" at bounding box center [404, 298] width 500 height 468
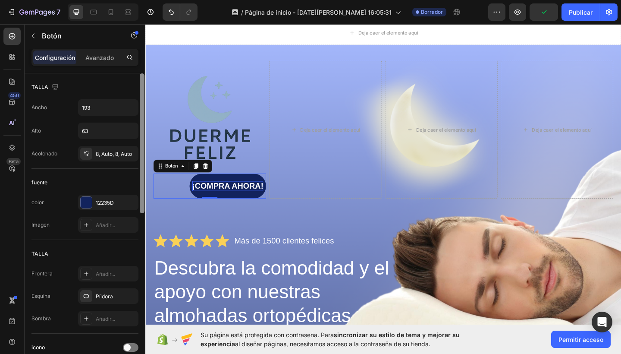
click at [142, 182] on div at bounding box center [142, 143] width 5 height 140
click at [141, 191] on div at bounding box center [142, 143] width 5 height 140
click at [143, 204] on div at bounding box center [142, 143] width 5 height 140
click at [142, 209] on div at bounding box center [142, 143] width 5 height 140
click at [140, 171] on div at bounding box center [142, 143] width 5 height 140
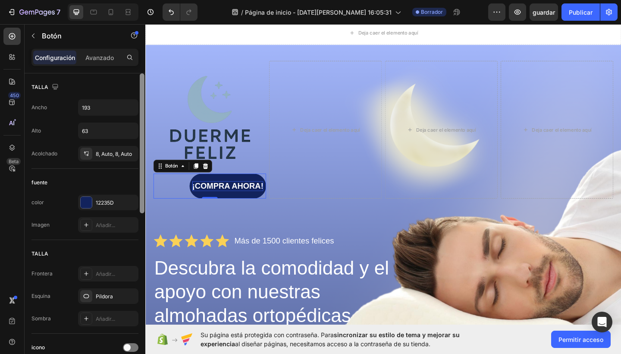
scroll to position [305, 0]
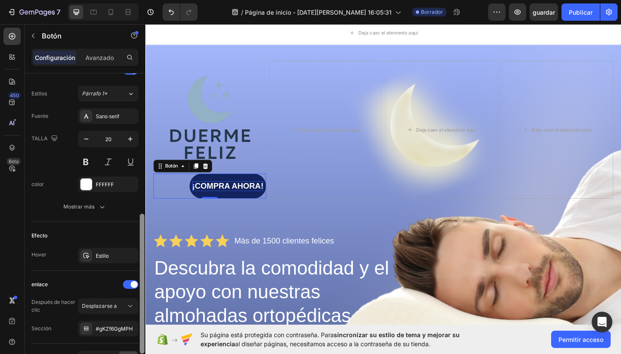
click at [145, 208] on div at bounding box center [142, 225] width 6 height 305
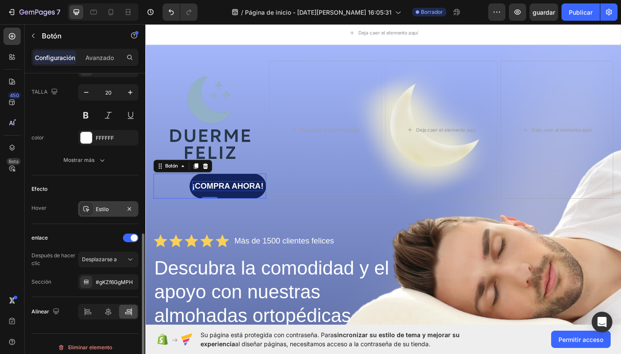
scroll to position [358, 0]
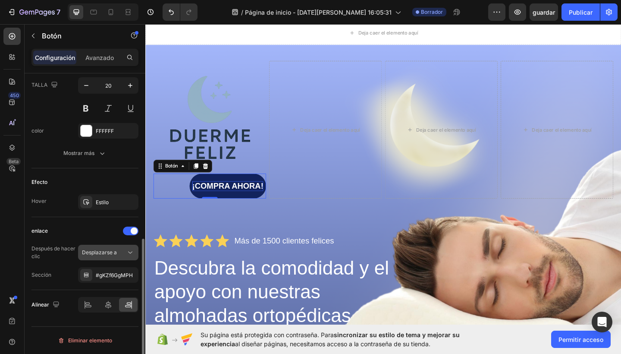
click at [114, 253] on span "Desplazarse a" at bounding box center [99, 252] width 35 height 6
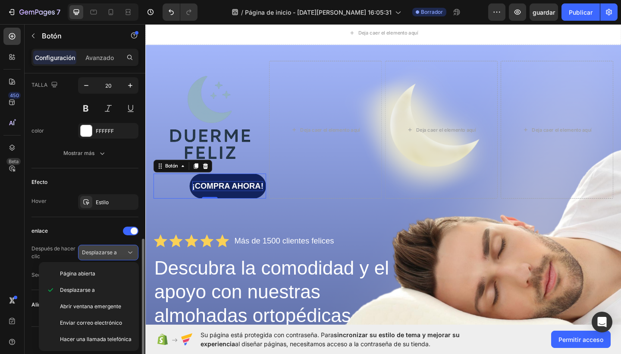
click at [114, 253] on span "Desplazarse a" at bounding box center [99, 252] width 35 height 6
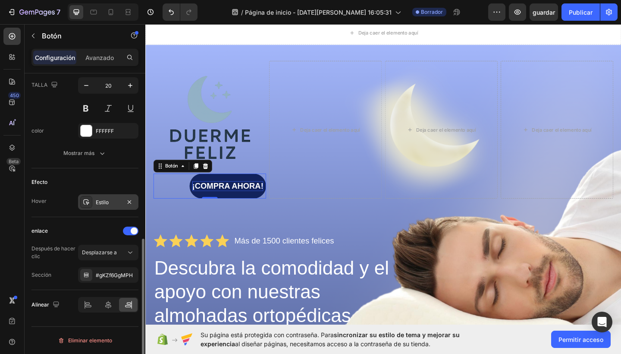
click at [90, 205] on div at bounding box center [86, 202] width 12 height 12
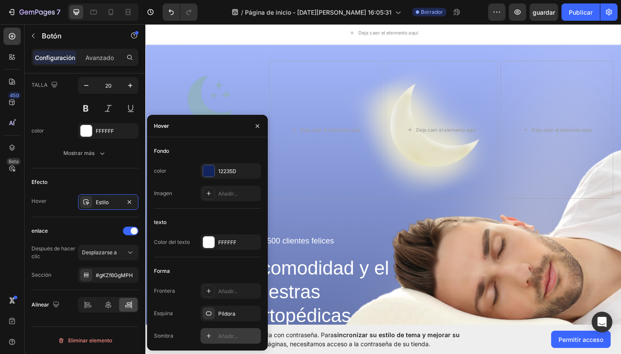
click at [213, 335] on div at bounding box center [209, 335] width 12 height 12
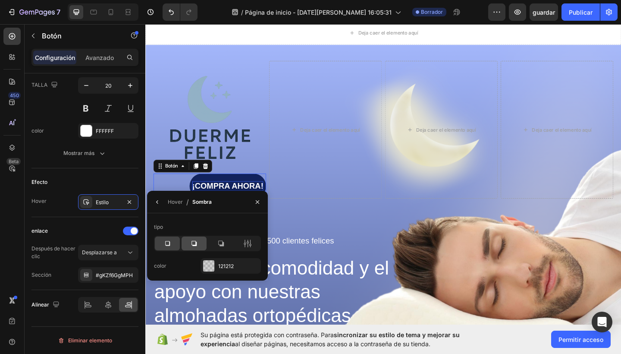
click at [199, 239] on div at bounding box center [194, 243] width 25 height 14
click at [208, 263] on div at bounding box center [208, 265] width 11 height 11
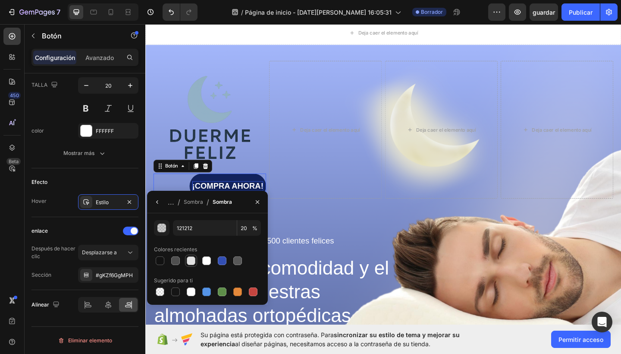
click at [195, 263] on div at bounding box center [191, 260] width 9 height 9
type input "E2E2E2"
type input "100"
click at [258, 204] on icon "button" at bounding box center [257, 201] width 7 height 7
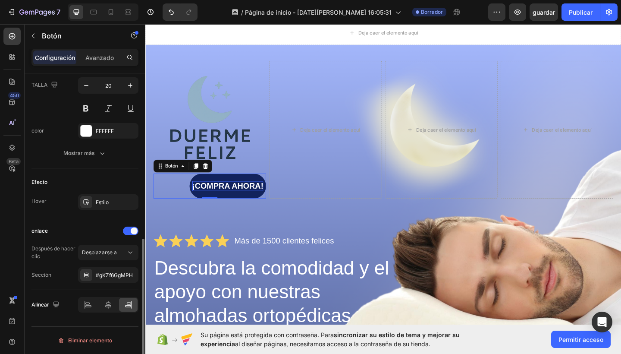
click at [110, 233] on div "enlace" at bounding box center [84, 231] width 107 height 14
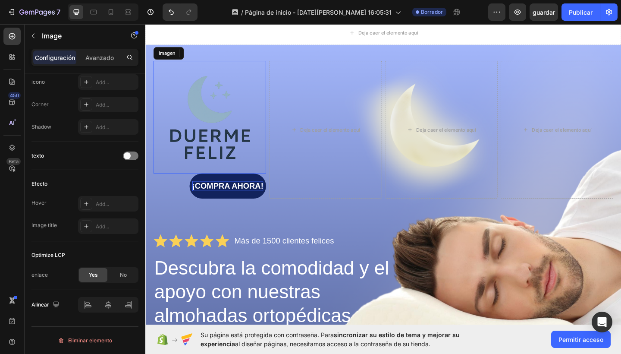
click at [219, 135] on img at bounding box center [215, 125] width 122 height 122
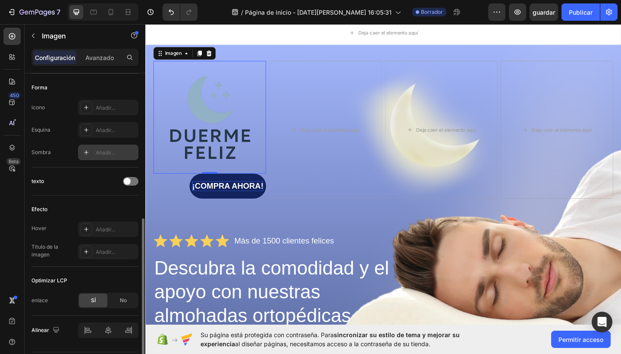
click at [89, 152] on icon at bounding box center [86, 152] width 7 height 7
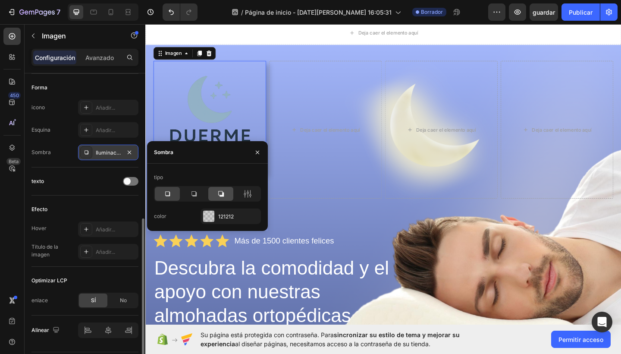
click at [215, 193] on div at bounding box center [220, 194] width 25 height 14
click at [216, 219] on div "121212" at bounding box center [230, 216] width 60 height 16
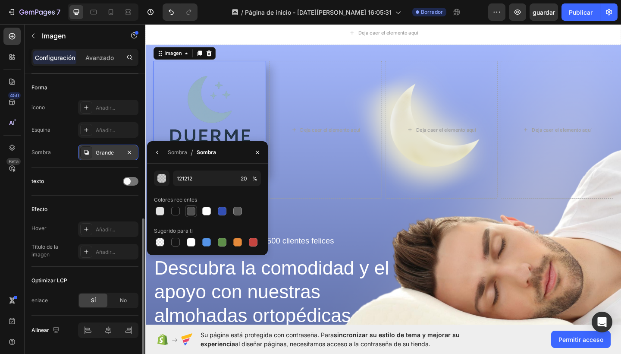
click at [192, 214] on div at bounding box center [191, 211] width 9 height 9
type input "4F4F4F"
type input "100"
click at [302, 217] on div "Imagen 0 ¡COMPRA AHORA! Botón Deja caer el elemento aquí Deja caer el elemento …" at bounding box center [404, 298] width 500 height 468
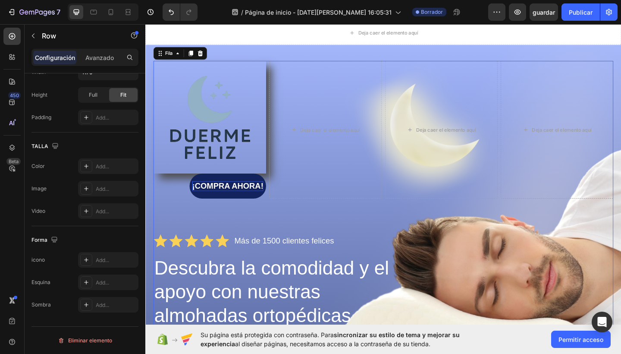
scroll to position [0, 0]
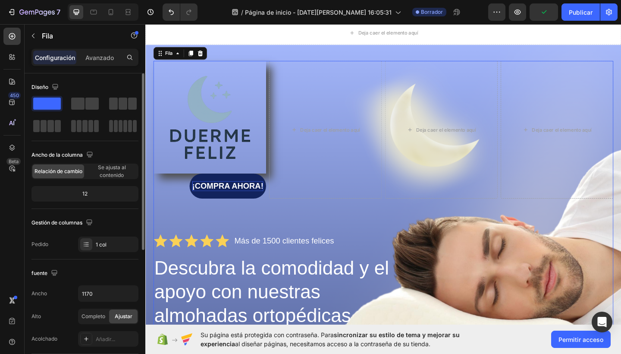
click at [303, 221] on div "Imagen ¡COMPRA AHORA! Botón Deja caer el elemento aquí Deja caer el elemento aq…" at bounding box center [404, 298] width 500 height 468
click at [282, 232] on div "Imagen ¡COMPRA AHORA! Botón Deja caer el elemento aquí Deja caer el elemento aq…" at bounding box center [404, 298] width 500 height 468
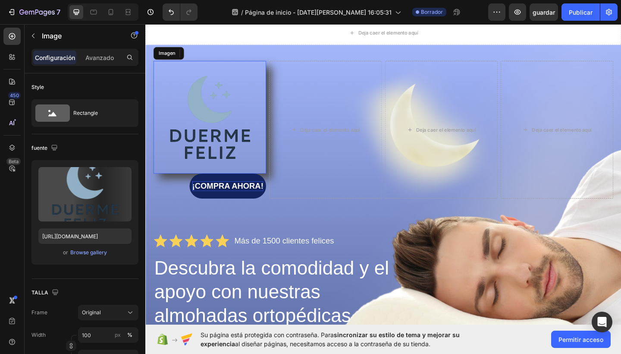
click at [209, 132] on img at bounding box center [215, 125] width 122 height 122
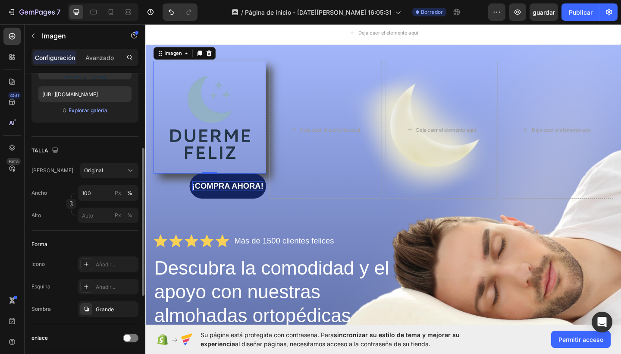
scroll to position [146, 0]
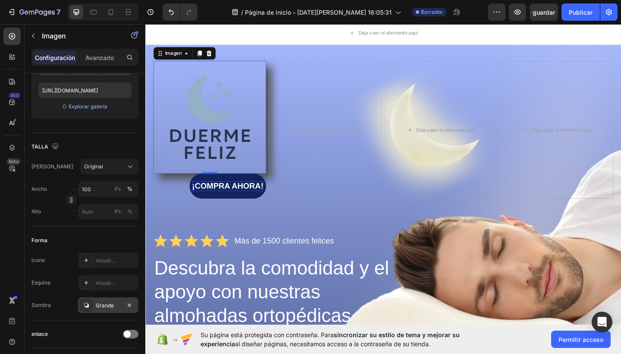
click at [106, 306] on div "Grande" at bounding box center [108, 305] width 25 height 8
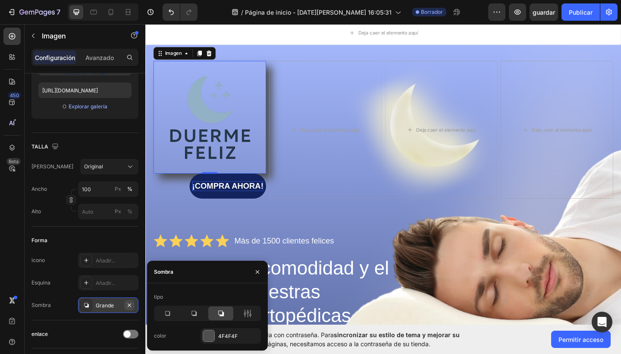
click at [131, 306] on icon "button" at bounding box center [129, 304] width 3 height 3
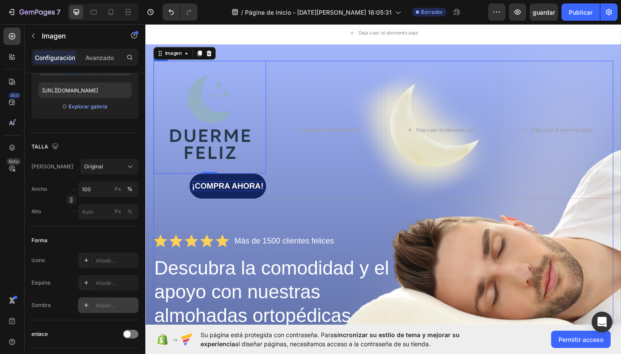
click at [326, 218] on div "Imagen 0 ¡COMPRA AHORA! Botón Deja caer el elemento aquí Deja caer el elemento …" at bounding box center [404, 298] width 500 height 468
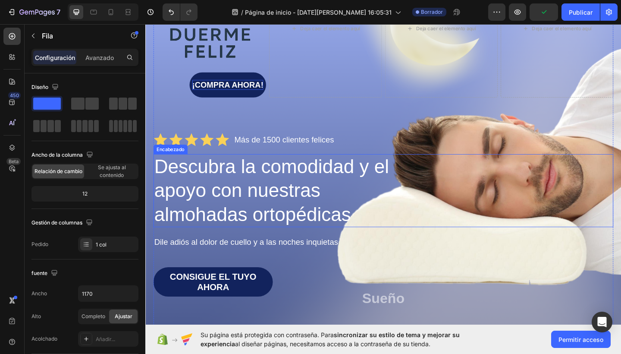
scroll to position [138, 0]
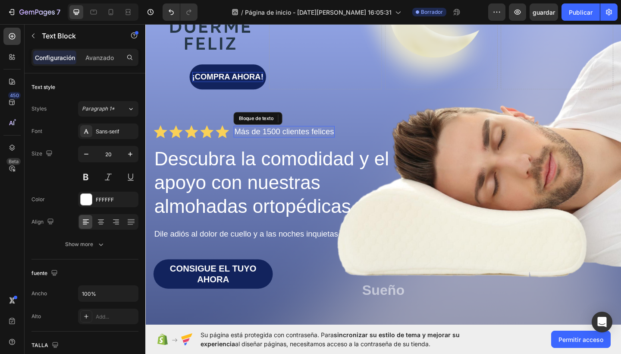
click at [249, 142] on p "Más de 1500 clientes felices" at bounding box center [296, 141] width 108 height 11
click at [318, 138] on p "Más de 1500 clientes felices" at bounding box center [296, 141] width 108 height 11
click at [362, 275] on div "Imagen ¡COMPRA AHORA! Botón Deja caer el elemento aquí Deja caer el elemento aq…" at bounding box center [404, 180] width 500 height 468
click at [281, 138] on p "¡1000 personas ya duermen felices!" at bounding box center [310, 141] width 137 height 11
click at [315, 142] on p "¡1000 personas ya duermen felices!" at bounding box center [310, 141] width 137 height 11
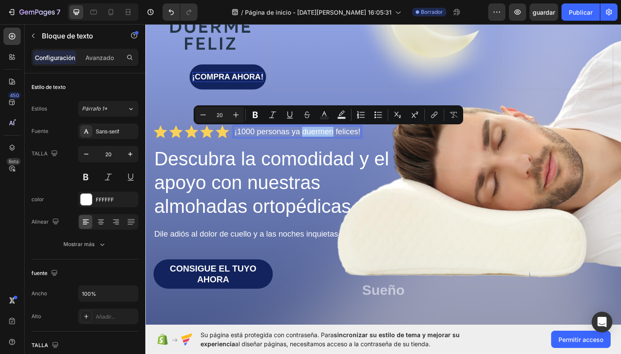
click at [318, 142] on p "¡1000 personas ya duermen felices!" at bounding box center [310, 141] width 137 height 11
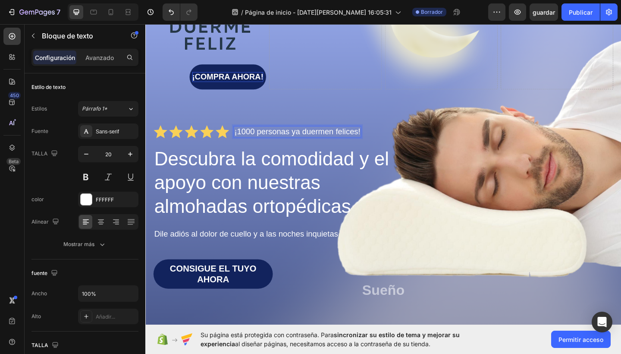
click at [320, 143] on p "¡1000 personas ya duermen felices!" at bounding box center [310, 141] width 137 height 11
click at [370, 195] on h1 "Descubra la comodidad y el apoyo con nuestras almohadas ortopédicas" at bounding box center [289, 196] width 271 height 79
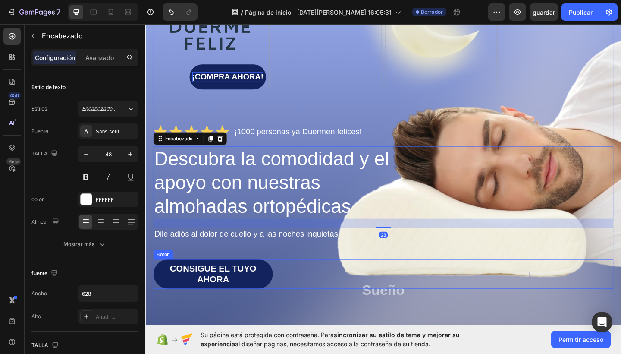
click at [357, 282] on div "CONSIGUE EL TUYO AHORA Botón" at bounding box center [404, 296] width 500 height 32
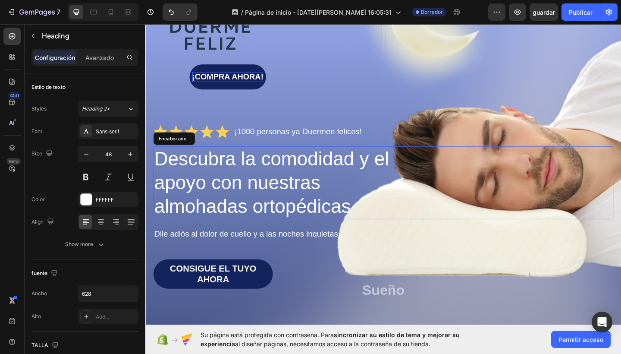
click at [210, 198] on h1 "Descubra la comodidad y el apoyo con nuestras almohadas ortopédicas" at bounding box center [289, 196] width 271 height 79
click at [221, 50] on img at bounding box center [215, 7] width 122 height 122
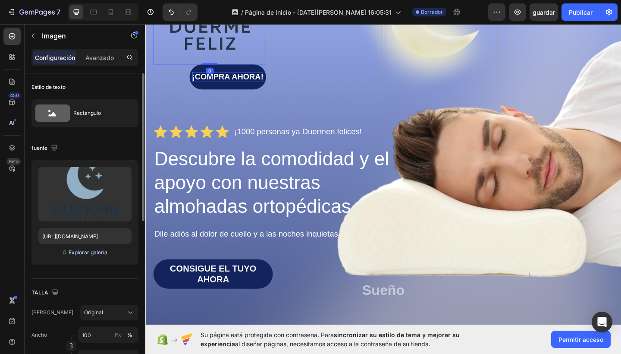
click at [82, 250] on div "Explorar galería" at bounding box center [88, 252] width 39 height 8
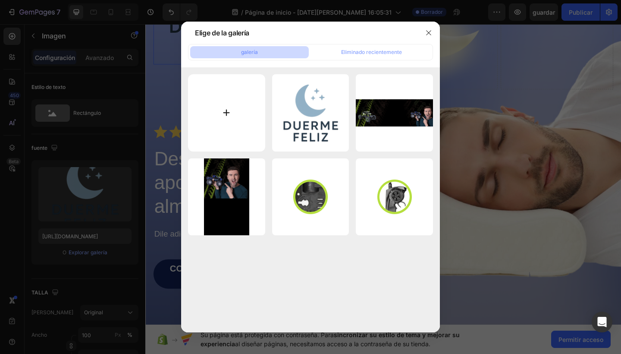
click at [238, 125] on input "file" at bounding box center [226, 112] width 77 height 77
type input "C:\fakepath\ChatGPT Image [DATE], 04_28_03 p.m..png"
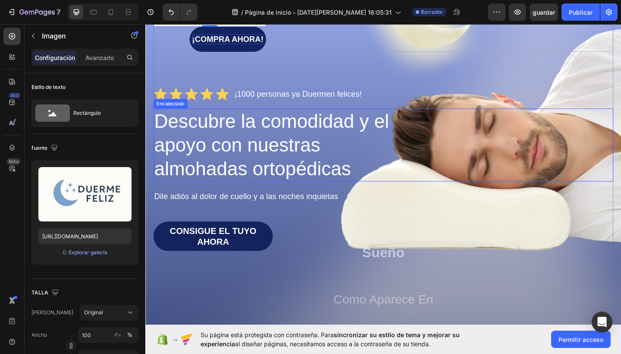
type input "[URL][DOMAIN_NAME]"
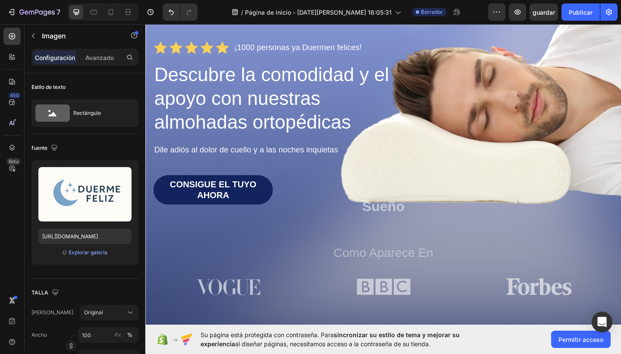
scroll to position [0, 0]
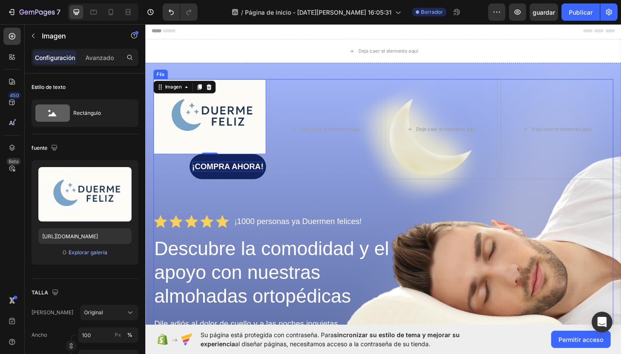
click at [233, 223] on div "Imagen 0 ¡COMPRA AHORA! Botón Deja caer el elemento aquí Deja caer el elemento …" at bounding box center [404, 298] width 500 height 428
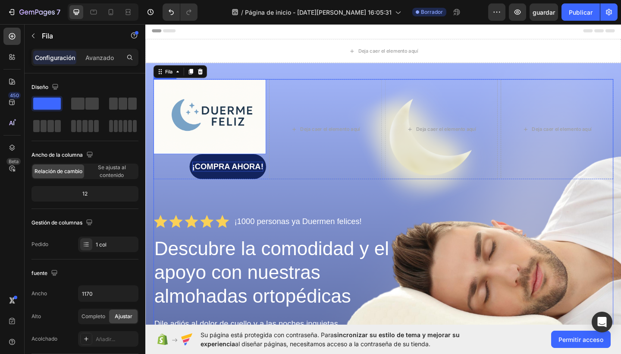
click at [227, 133] on img at bounding box center [215, 124] width 122 height 81
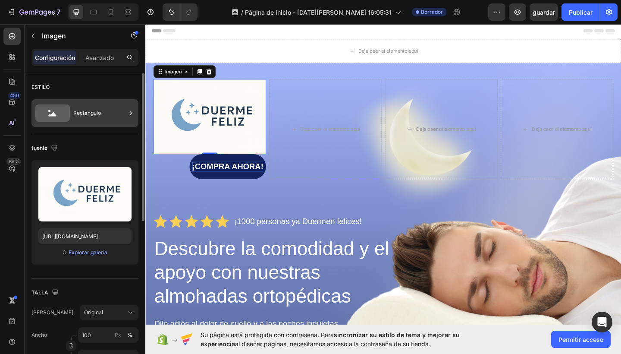
click at [88, 115] on div "Rectángulo" at bounding box center [99, 113] width 53 height 20
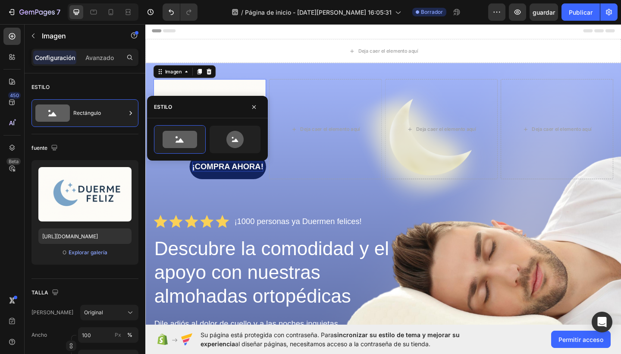
click at [216, 125] on div at bounding box center [207, 139] width 121 height 42
click at [189, 148] on div at bounding box center [179, 139] width 51 height 28
click at [241, 139] on icon at bounding box center [234, 139] width 17 height 17
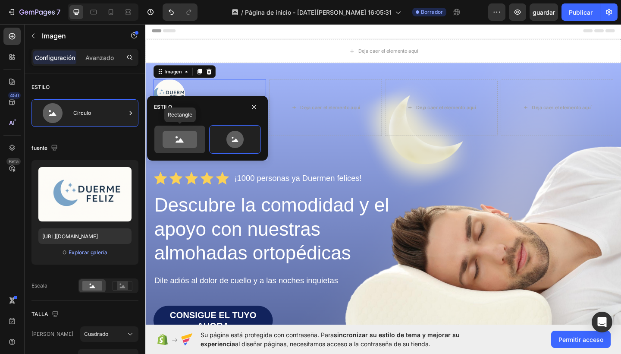
click at [183, 141] on icon at bounding box center [180, 139] width 34 height 17
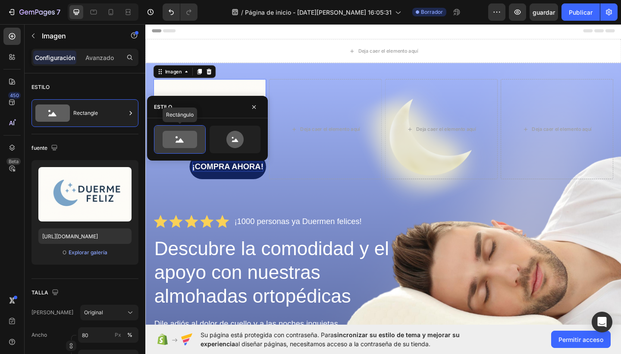
type input "100"
click at [125, 71] on div "Configuración Avanzado" at bounding box center [85, 61] width 121 height 25
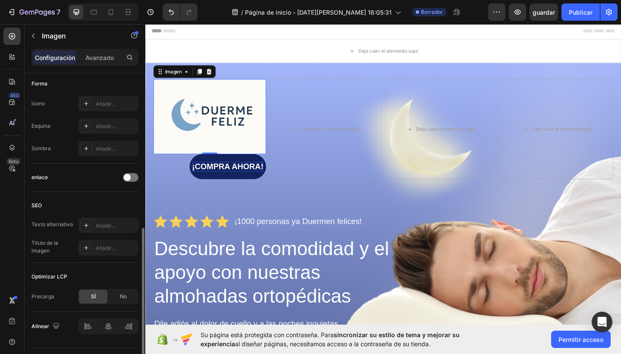
scroll to position [324, 0]
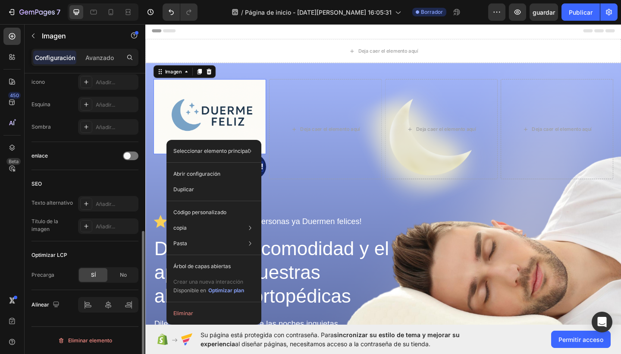
click at [113, 256] on div "Optimizar LCP" at bounding box center [84, 255] width 107 height 14
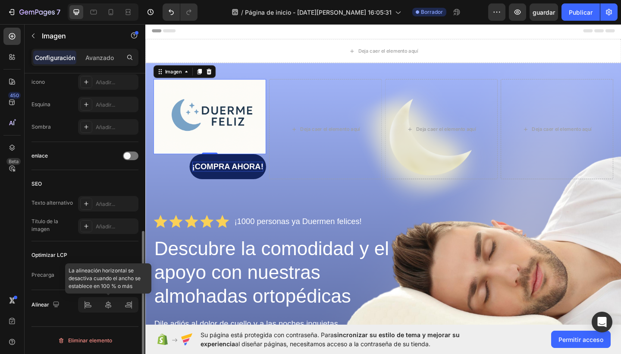
click at [105, 307] on div at bounding box center [108, 305] width 60 height 16
click at [110, 307] on div at bounding box center [108, 305] width 60 height 16
click at [130, 308] on div at bounding box center [108, 305] width 60 height 16
click at [104, 177] on div "SEO" at bounding box center [84, 184] width 107 height 14
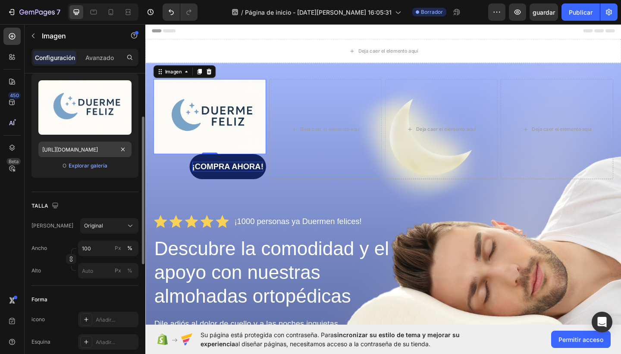
scroll to position [88, 0]
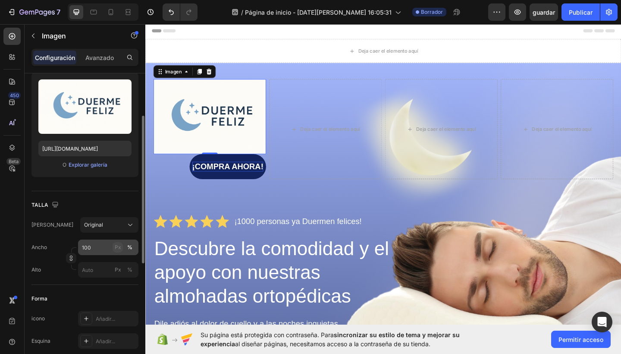
click at [119, 247] on div "Px" at bounding box center [118, 247] width 6 height 8
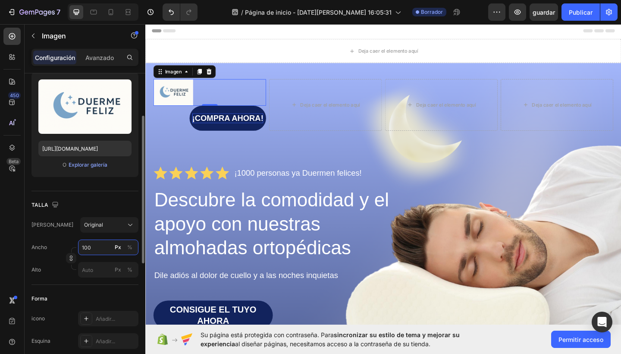
click at [136, 249] on input "100" at bounding box center [108, 247] width 60 height 16
click at [134, 249] on button "%" at bounding box center [130, 247] width 10 height 10
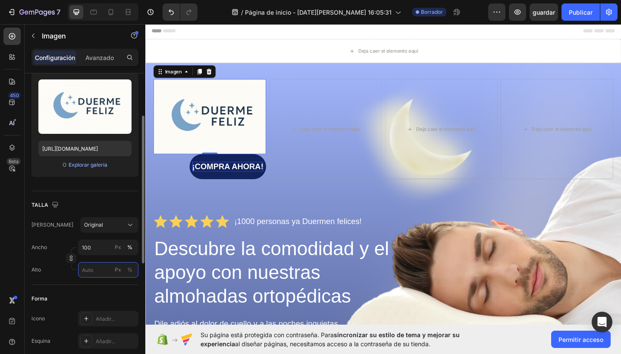
click at [101, 269] on input "Px %" at bounding box center [108, 270] width 60 height 16
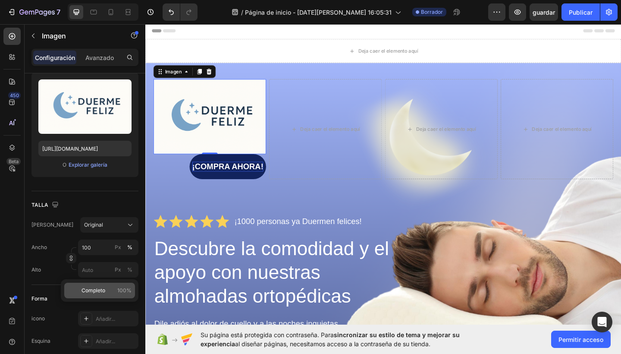
click at [125, 291] on span "100%" at bounding box center [124, 290] width 14 height 8
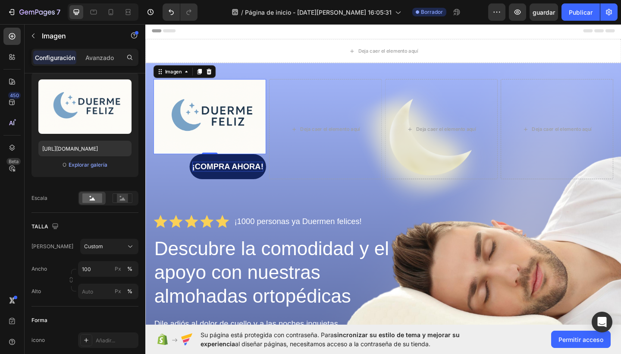
type input "100"
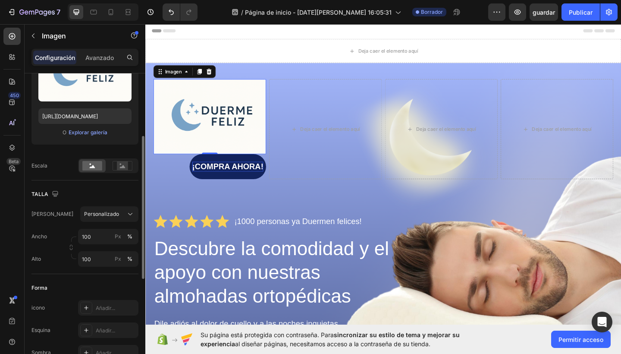
scroll to position [125, 0]
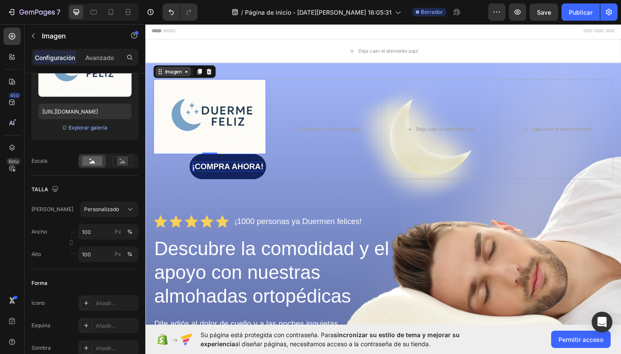
click at [185, 81] on div "Imagen" at bounding box center [175, 76] width 39 height 10
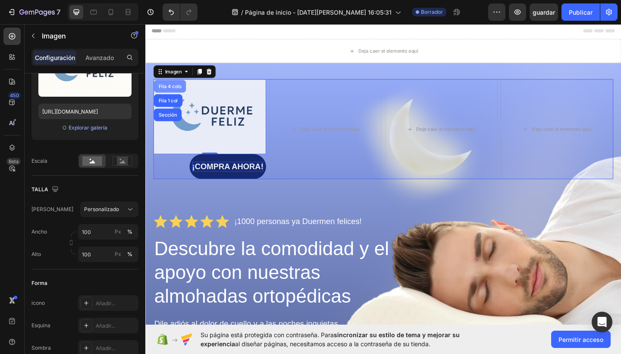
click at [178, 94] on div "Fila 4 cols" at bounding box center [172, 91] width 28 height 5
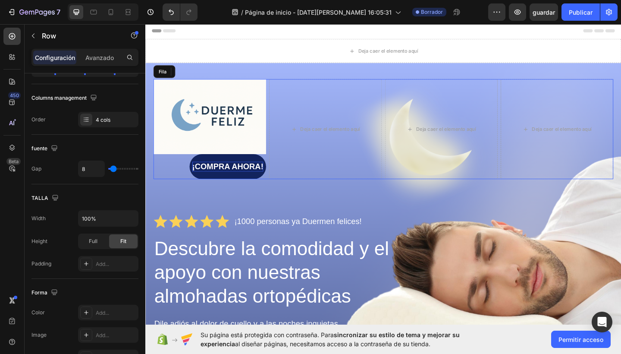
scroll to position [0, 0]
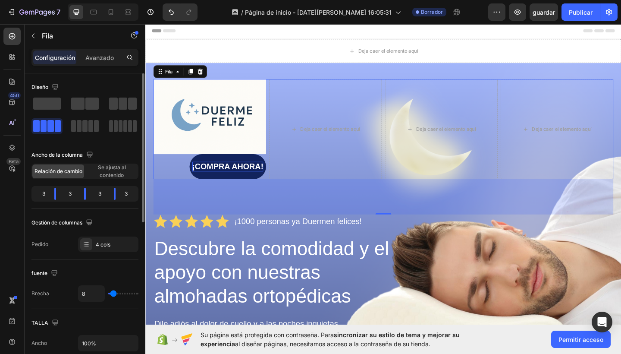
click at [110, 179] on div "Ancho de la columna Relación de cambio Se ajusta al contenido 3 3 3 3" at bounding box center [84, 178] width 107 height 61
click at [110, 172] on span "Se ajusta al contenido" at bounding box center [112, 171] width 52 height 16
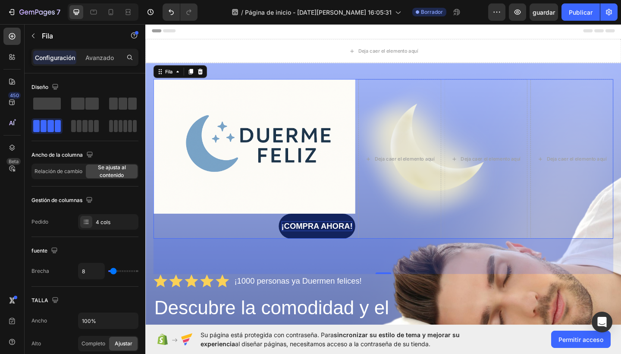
click at [177, 273] on div "89" at bounding box center [404, 276] width 500 height 38
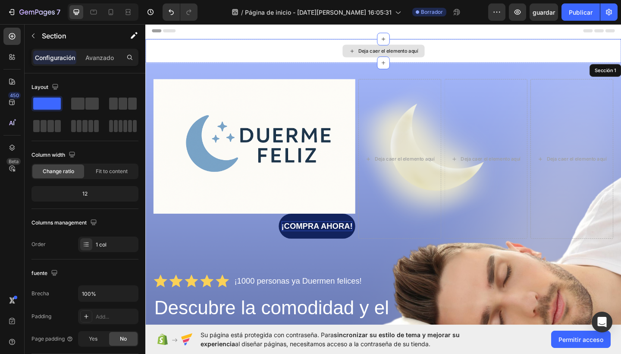
click at [286, 50] on div "Deja caer el elemento aquí" at bounding box center [403, 54] width 517 height 26
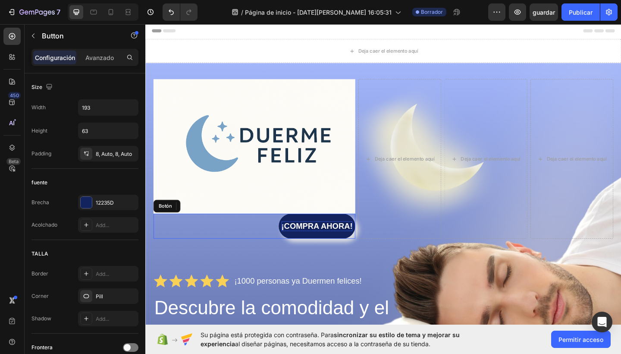
click at [319, 249] on link "¡COMPRA AHORA!" at bounding box center [331, 243] width 83 height 27
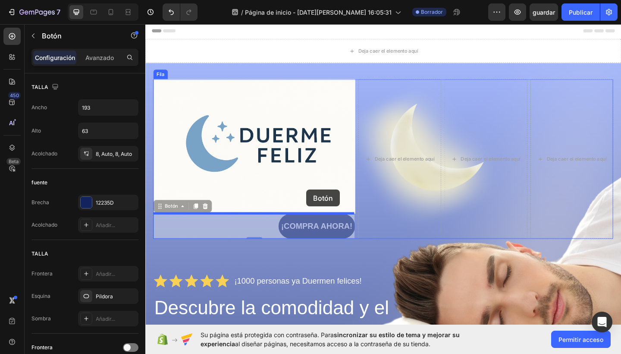
drag, startPoint x: 319, startPoint y: 249, endPoint x: 320, endPoint y: 204, distance: 44.9
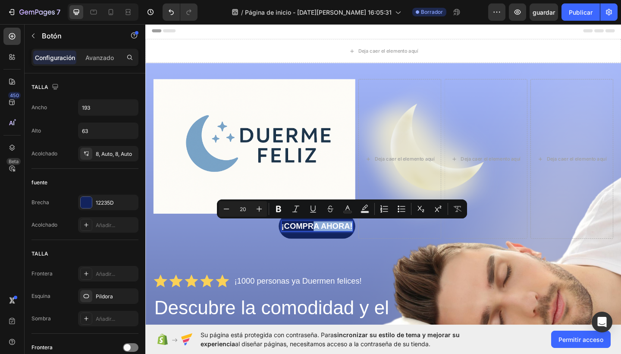
drag, startPoint x: 329, startPoint y: 238, endPoint x: 302, endPoint y: 248, distance: 28.5
click at [100, 188] on div "fuente" at bounding box center [84, 182] width 107 height 14
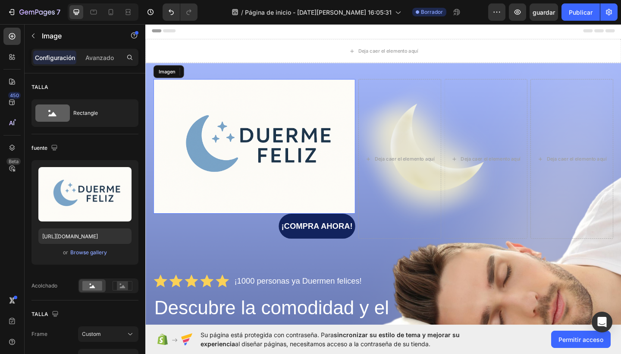
click at [204, 209] on img at bounding box center [263, 157] width 219 height 146
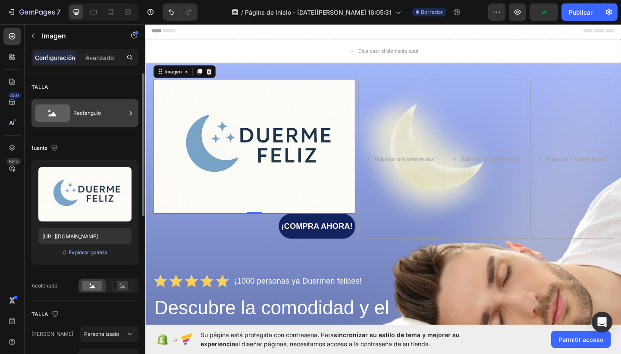
click at [116, 115] on div "Rectángulo" at bounding box center [99, 113] width 53 height 20
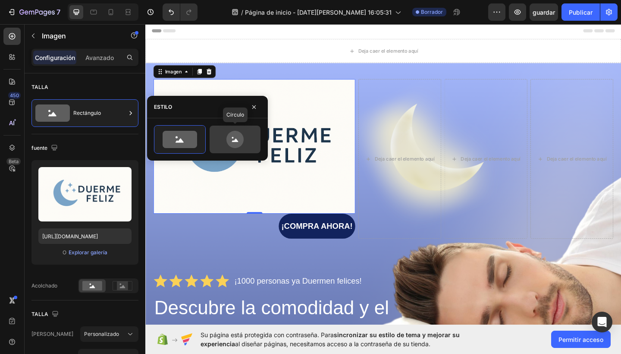
click at [216, 135] on icon at bounding box center [235, 139] width 41 height 17
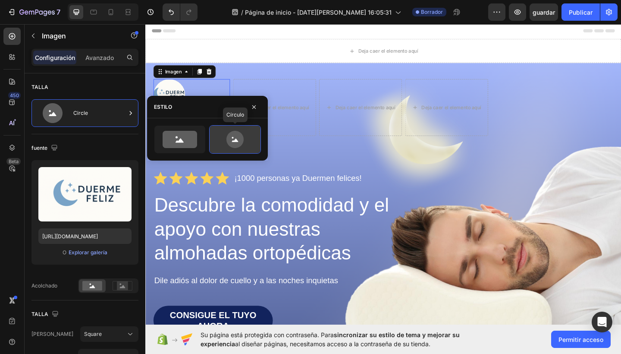
type input "80"
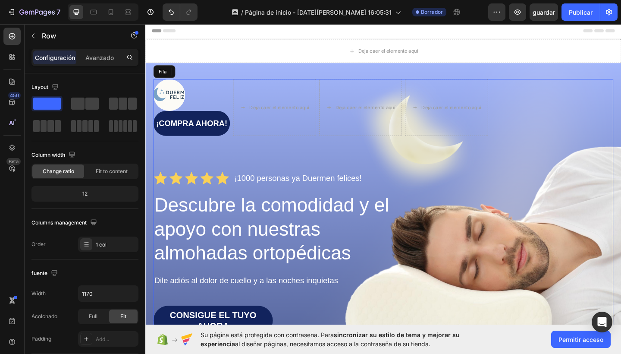
click at [310, 163] on div "Imagen 0 ¡COMPRA AHORA! Botón Deja caer el elemento aquí Deja caer el elemento …" at bounding box center [404, 274] width 500 height 380
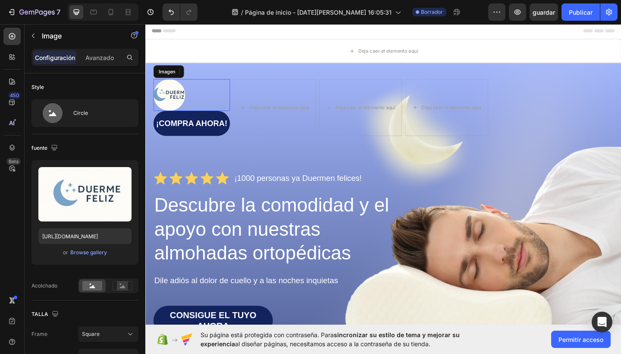
click at [183, 99] on img at bounding box center [171, 101] width 34 height 34
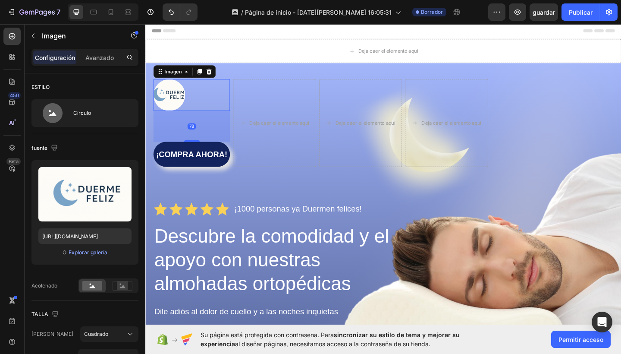
drag, startPoint x: 199, startPoint y: 117, endPoint x: 204, endPoint y: 150, distance: 34.0
click at [204, 119] on div "78" at bounding box center [195, 119] width 83 height 0
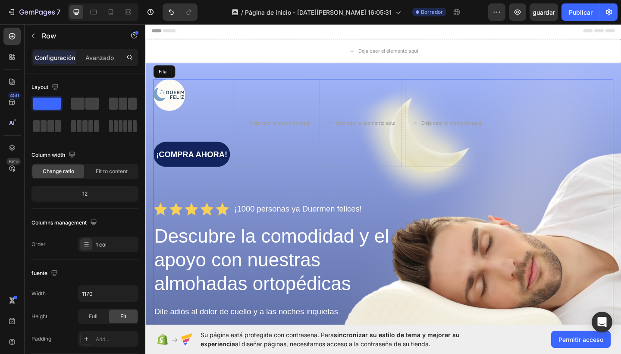
click at [250, 200] on div "Imagen 78 ¡COMPRA AHORA! Botón Deja caer el elemento aquí Deja caer el elemento…" at bounding box center [404, 291] width 500 height 414
click at [176, 110] on img at bounding box center [171, 101] width 34 height 34
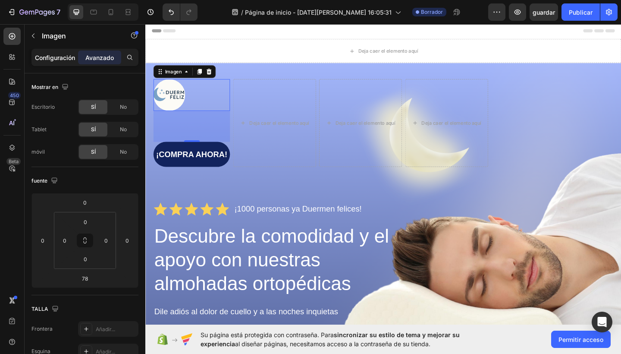
click at [51, 63] on div "Configuración" at bounding box center [54, 57] width 43 height 14
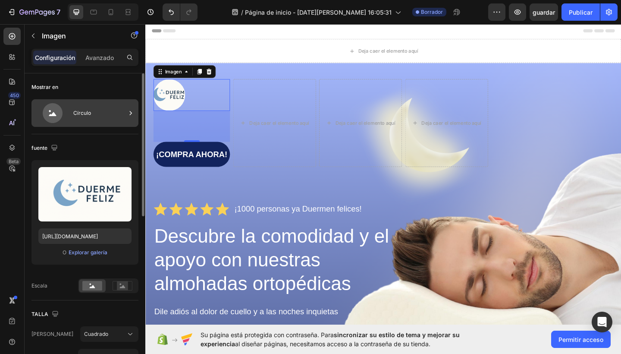
click at [59, 113] on icon at bounding box center [53, 113] width 20 height 20
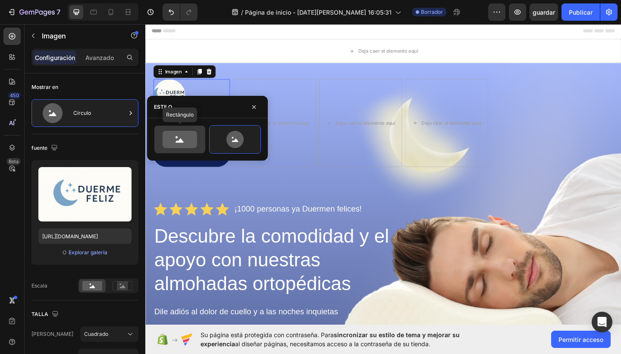
click at [176, 132] on icon at bounding box center [180, 139] width 34 height 17
type input "100"
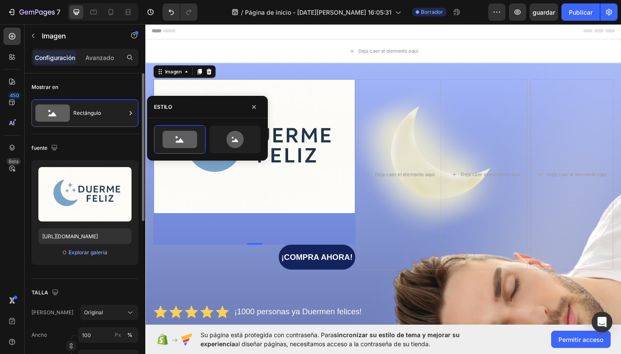
click at [127, 298] on div "TALLA" at bounding box center [84, 292] width 107 height 14
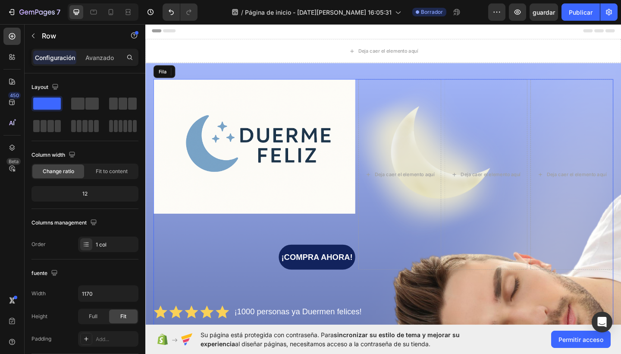
click at [197, 295] on div "Imagen 78 ¡COMPRA AHORA! Botón Deja caer el elemento aquí Deja caer el elemento…" at bounding box center [404, 347] width 500 height 526
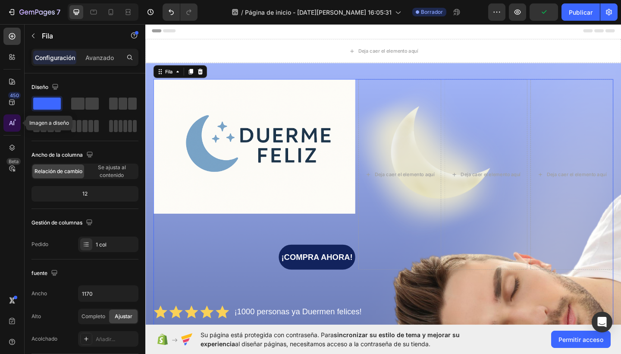
click at [13, 127] on div at bounding box center [11, 122] width 17 height 17
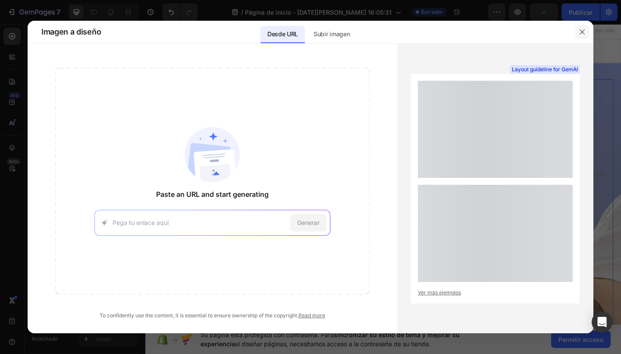
click at [581, 37] on button "button" at bounding box center [582, 32] width 14 height 14
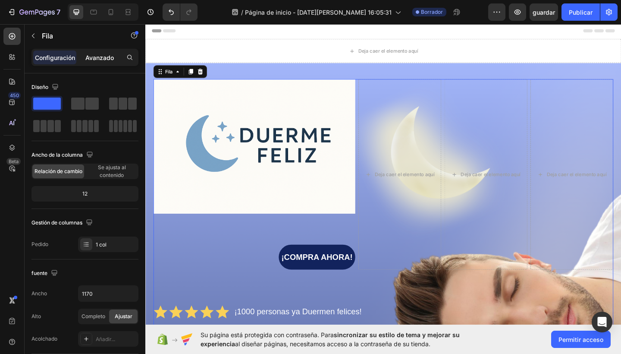
click at [100, 56] on p "Avanzado" at bounding box center [99, 57] width 28 height 9
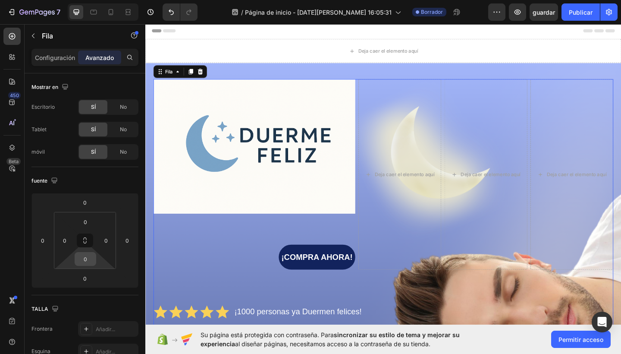
scroll to position [294, 0]
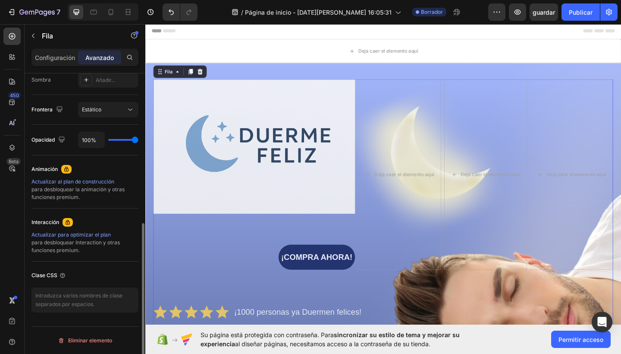
type input "83%"
type input "83"
click at [131, 140] on input "range" at bounding box center [123, 140] width 30 height 2
click at [114, 142] on div "83%" at bounding box center [108, 140] width 60 height 16
click at [128, 141] on input "range" at bounding box center [123, 140] width 30 height 2
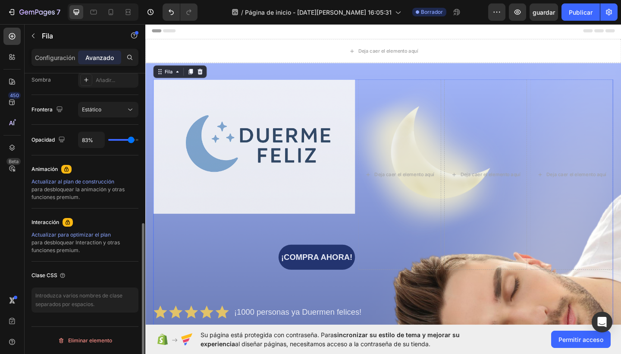
click at [120, 142] on div "83%" at bounding box center [108, 140] width 60 height 16
type input "82%"
type input "82"
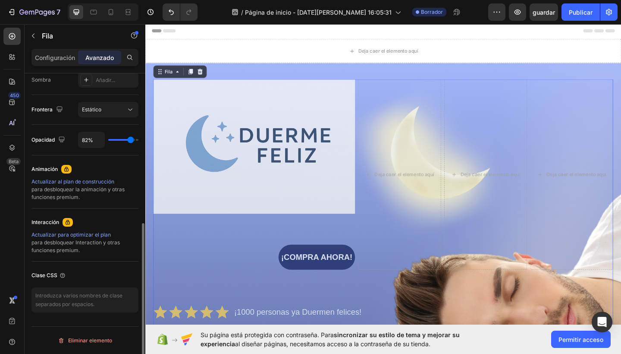
type input "73%"
type input "73"
type input "54%"
type input "54"
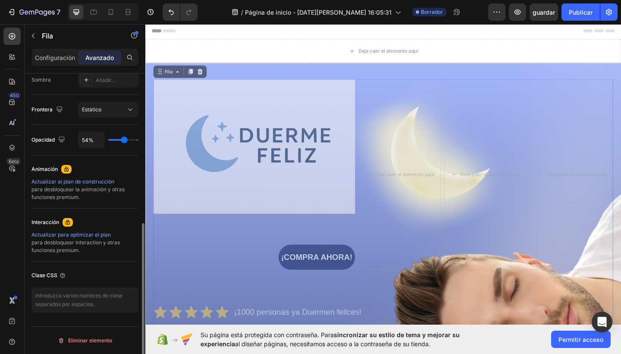
type input "52%"
type input "52"
type input "50%"
type input "50"
type input "48%"
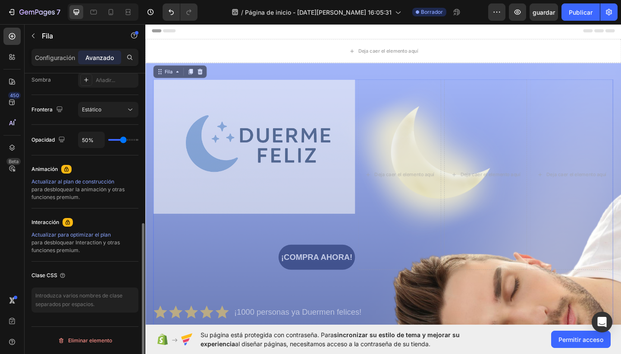
type input "48"
type input "50%"
type input "50"
type input "100%"
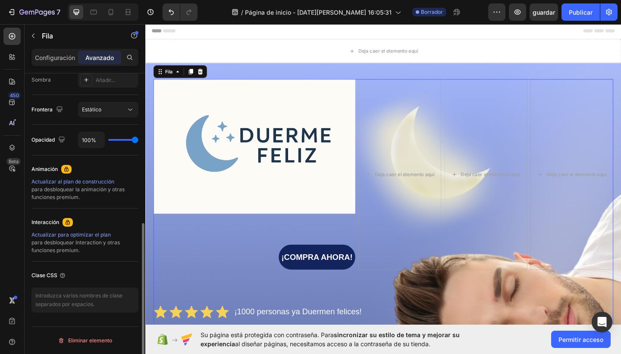
drag, startPoint x: 131, startPoint y: 142, endPoint x: 159, endPoint y: 143, distance: 28.0
type input "100"
click at [159, 0] on div "7 / Página de inicio - [DATE][PERSON_NAME] 16:05:31 Borrador Preview guardar Pu…" at bounding box center [310, 0] width 621 height 0
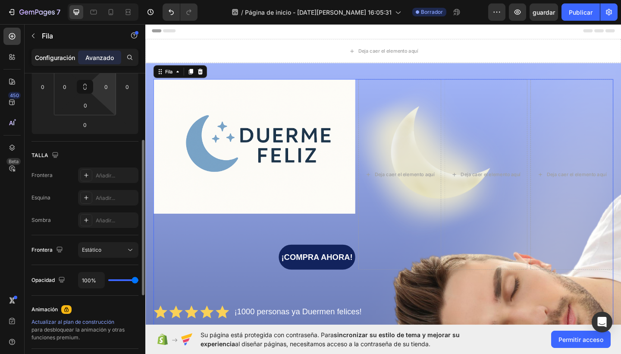
scroll to position [146, 0]
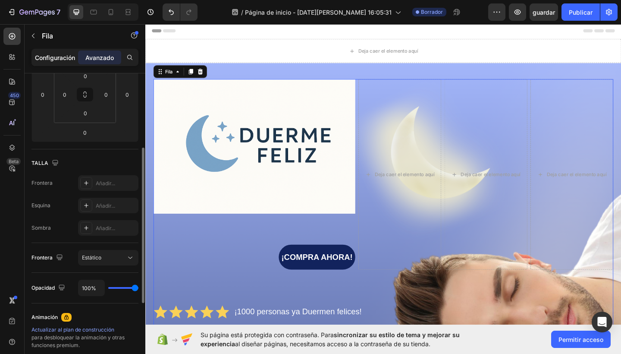
click at [61, 56] on p "Configuración" at bounding box center [55, 57] width 40 height 9
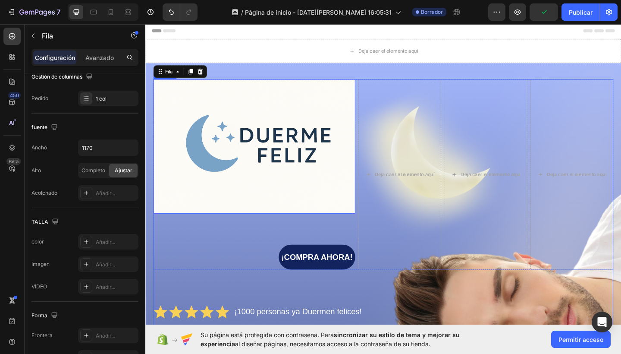
click at [186, 184] on img at bounding box center [263, 157] width 219 height 146
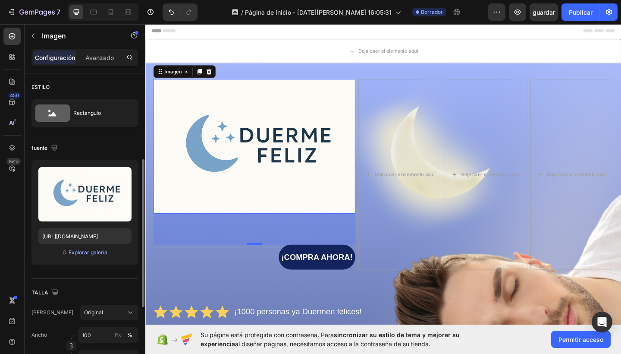
scroll to position [58, 0]
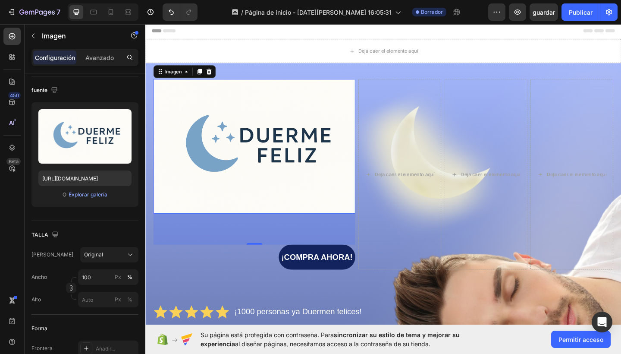
click at [479, 31] on div "Encabezado" at bounding box center [404, 31] width 504 height 17
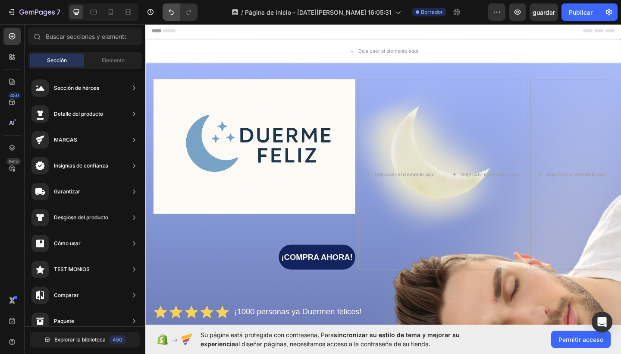
click at [176, 14] on button "Deshacer/Rehacer" at bounding box center [171, 11] width 17 height 17
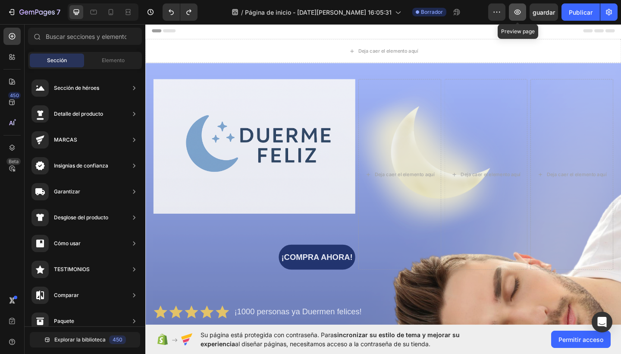
click at [522, 13] on icon "button" at bounding box center [517, 12] width 9 height 9
click at [113, 10] on icon at bounding box center [110, 12] width 9 height 9
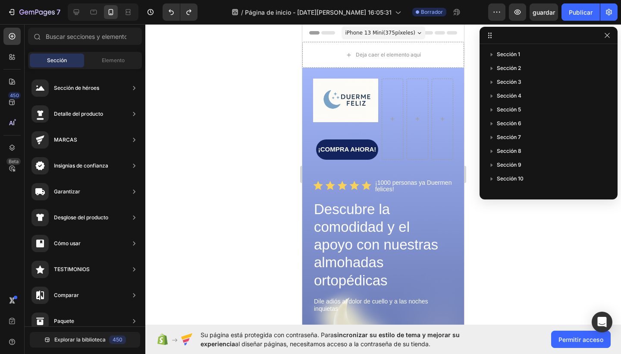
click at [515, 228] on div at bounding box center [383, 188] width 476 height 329
